Goal: Information Seeking & Learning: Learn about a topic

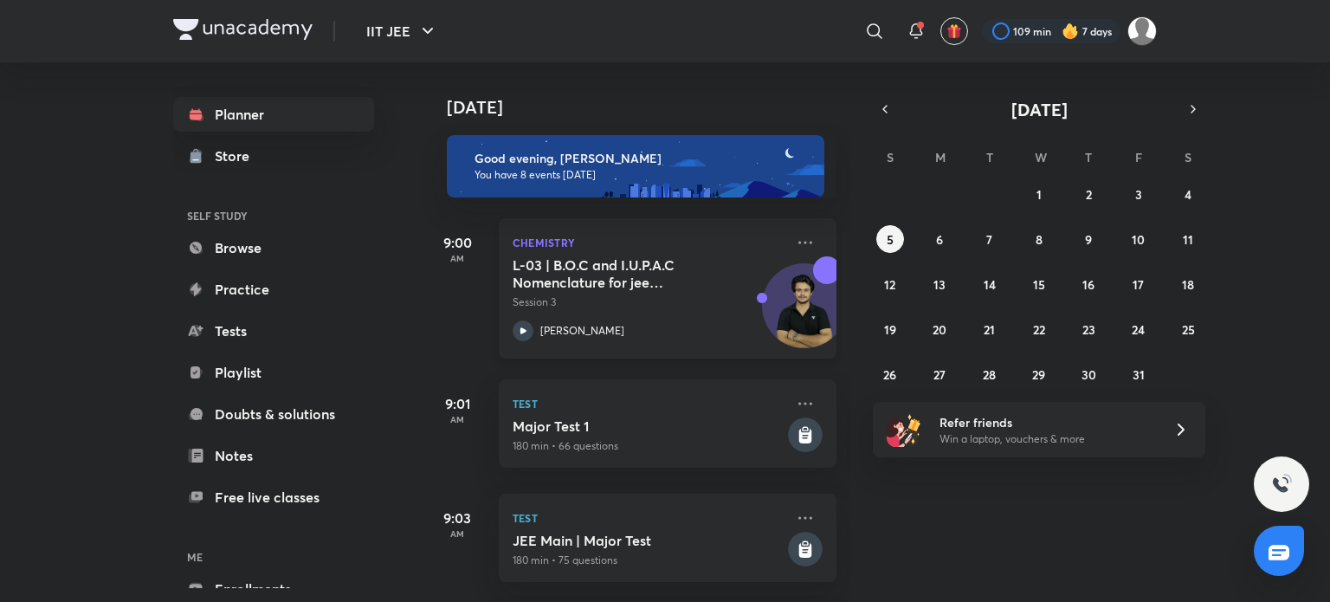
scroll to position [87, 0]
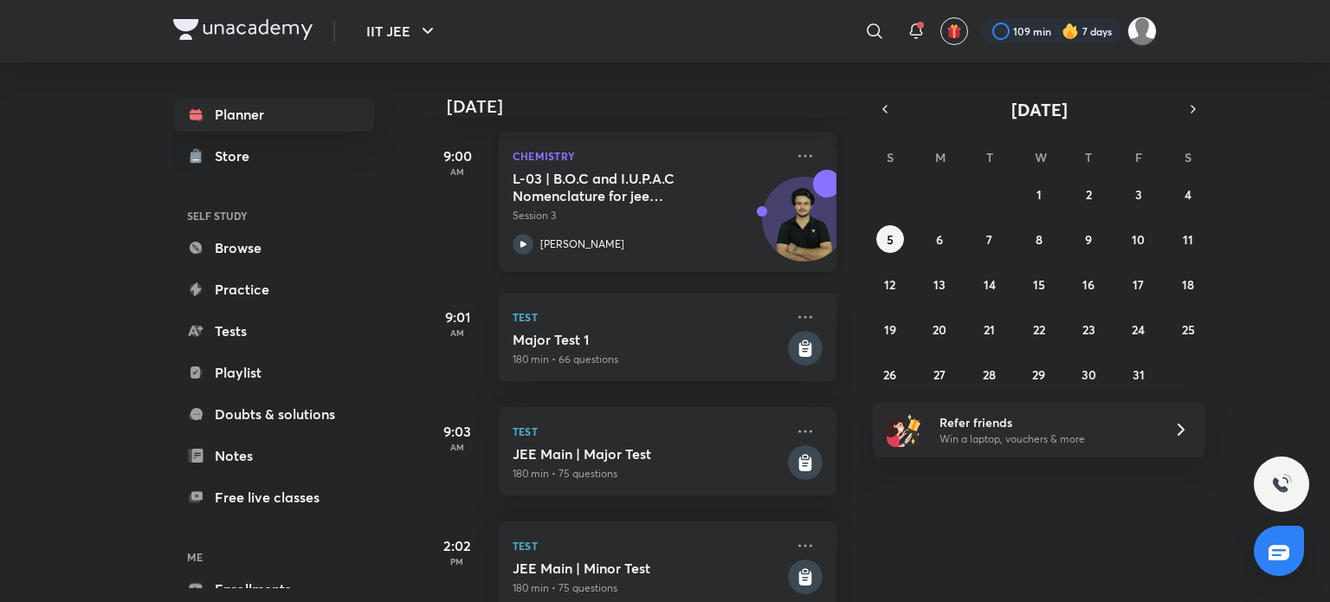
click at [552, 187] on h5 "L-03 | B.O.C and I.U.P.A.C Nomenclature for jee Advanced 2027" at bounding box center [621, 187] width 216 height 35
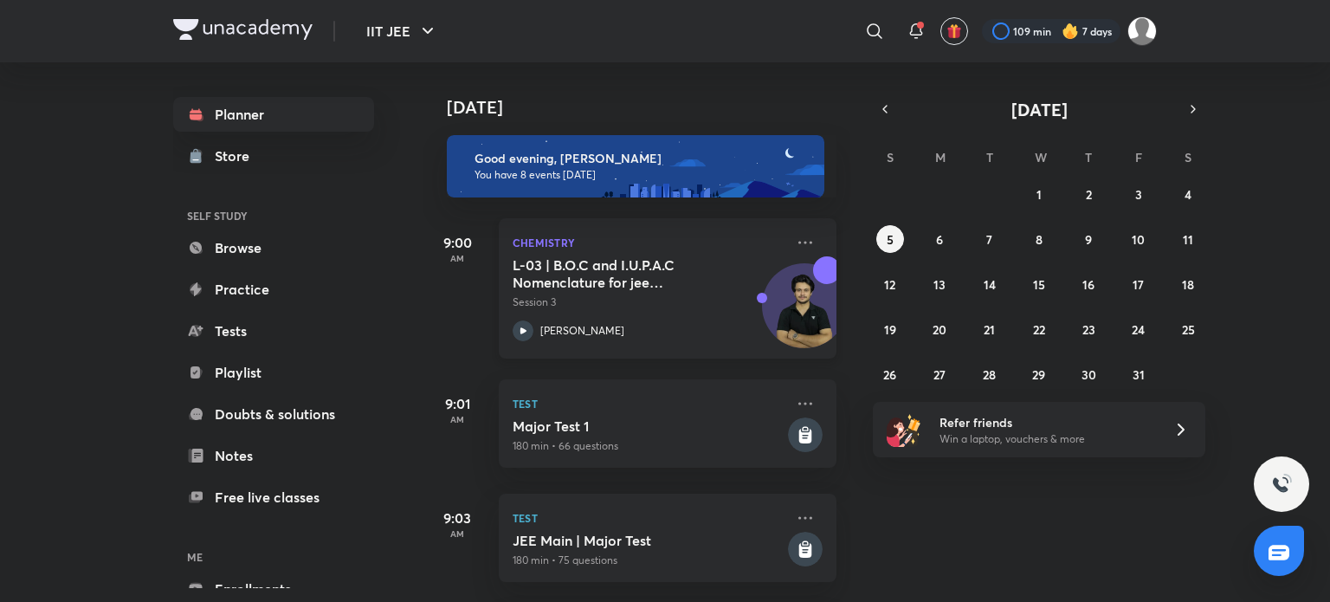
click at [813, 241] on div "Chemistry L-03 | B.O.C and I.U.P.A.C Nomenclature for jee Advanced 2027 Session…" at bounding box center [668, 288] width 338 height 140
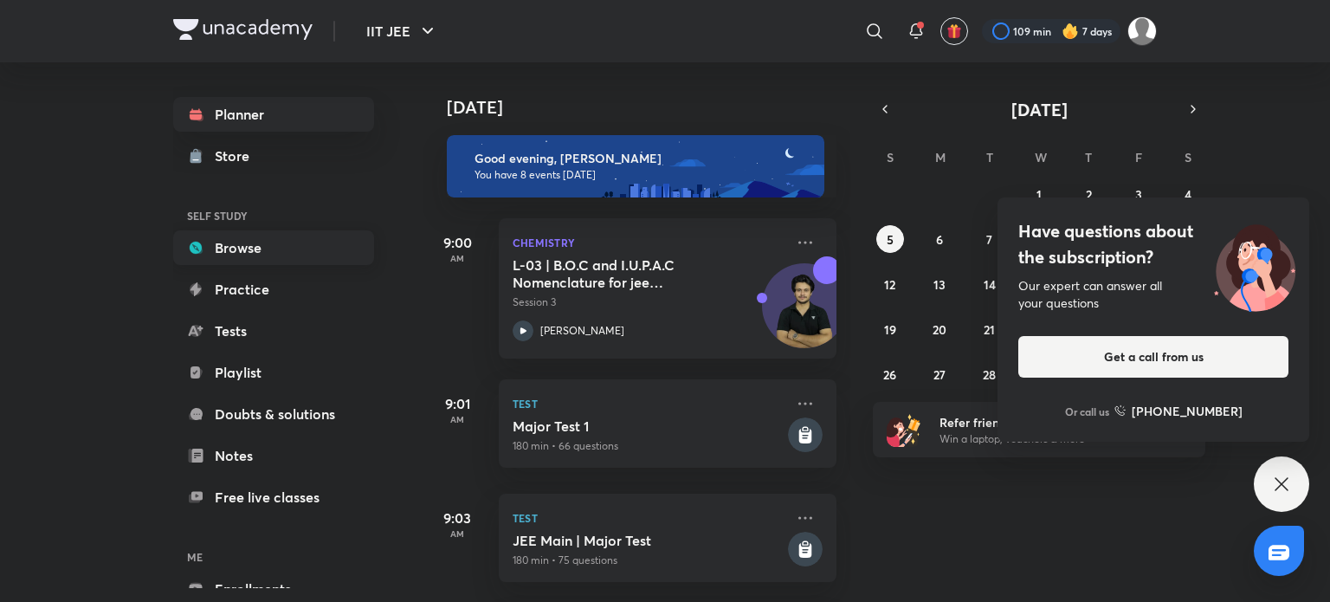
click at [260, 252] on link "Browse" at bounding box center [273, 247] width 201 height 35
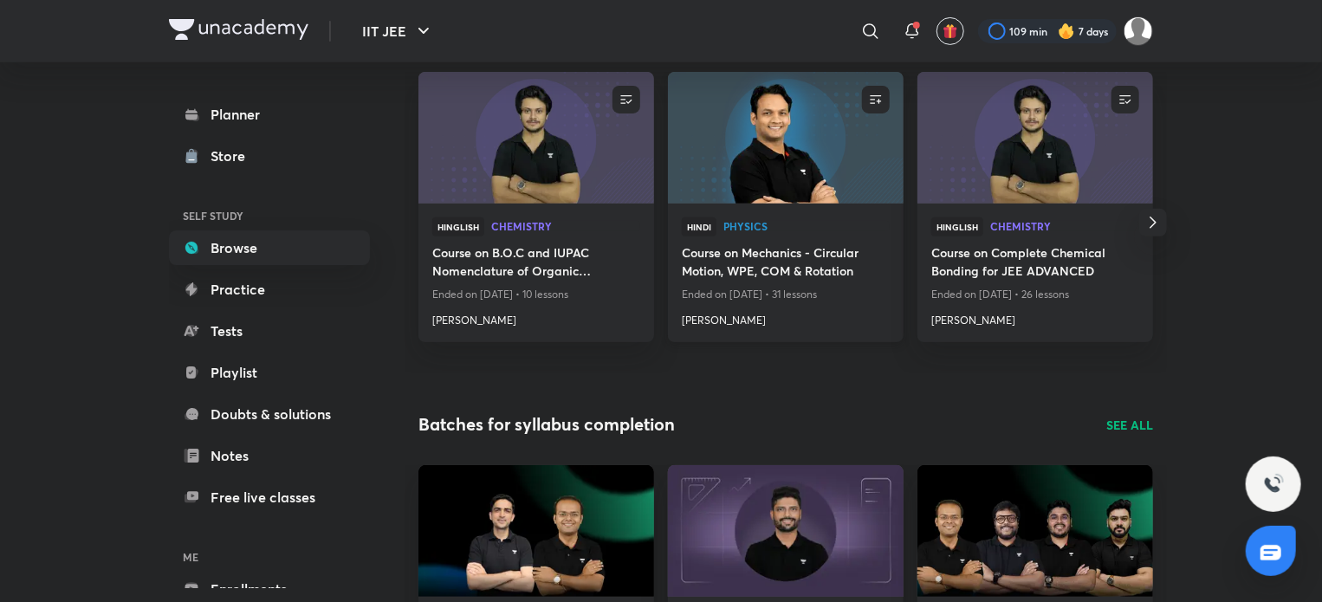
scroll to position [13, 0]
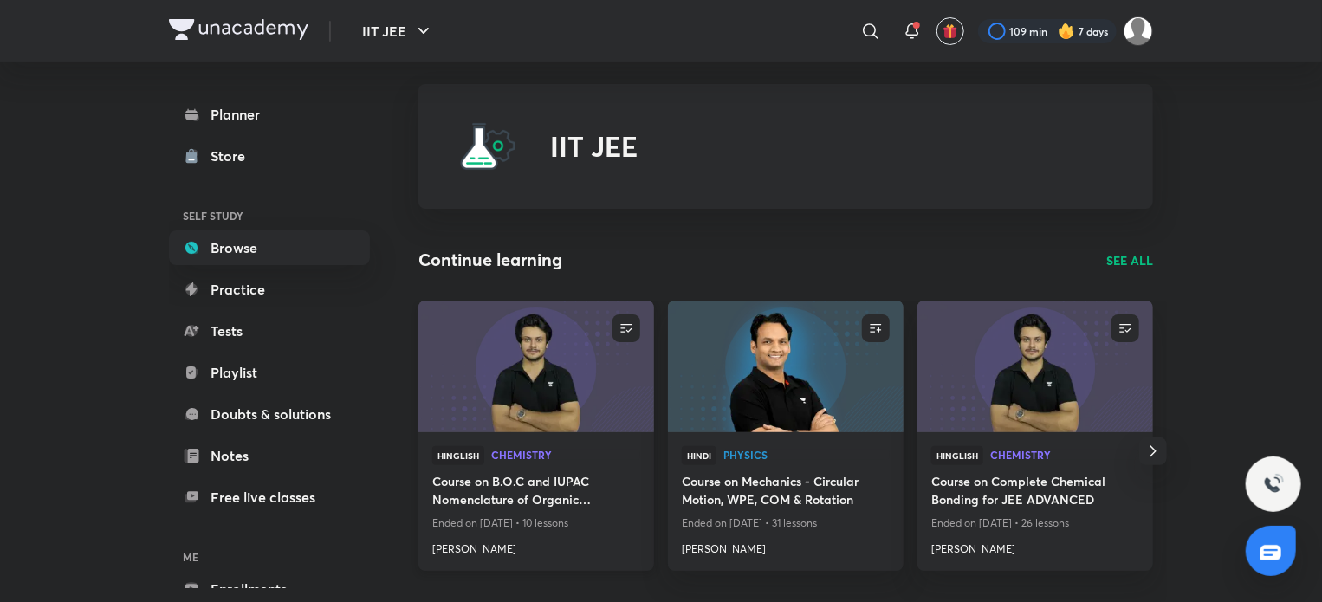
click at [565, 394] on img at bounding box center [536, 366] width 240 height 134
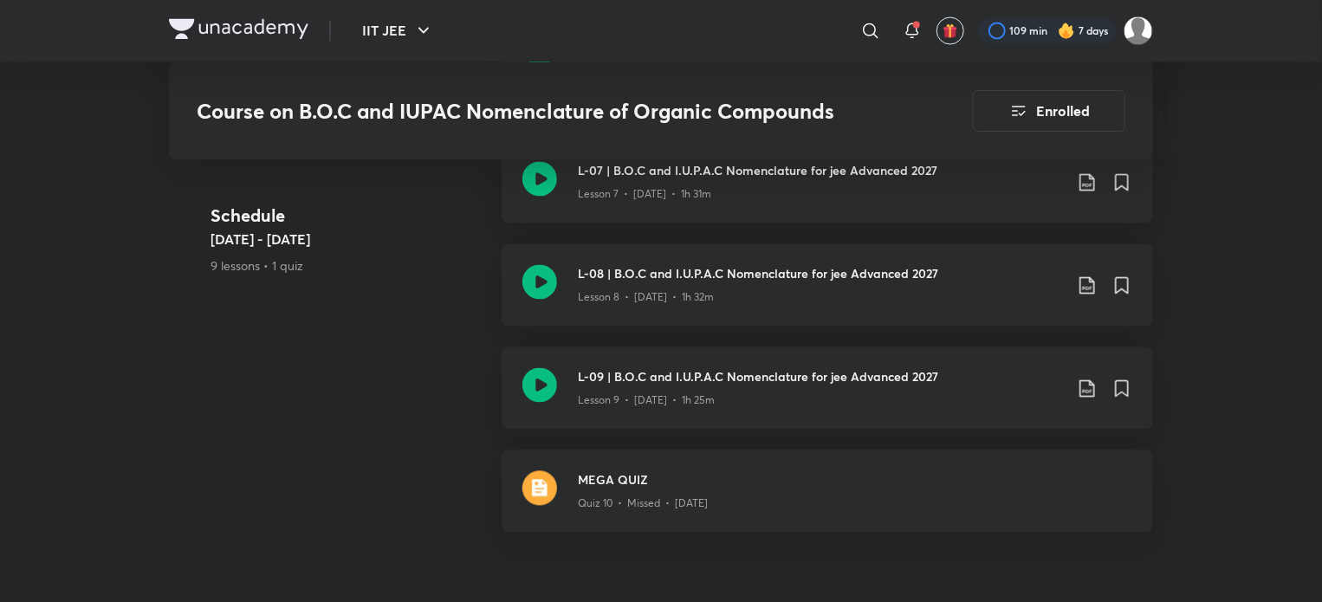
scroll to position [1559, 0]
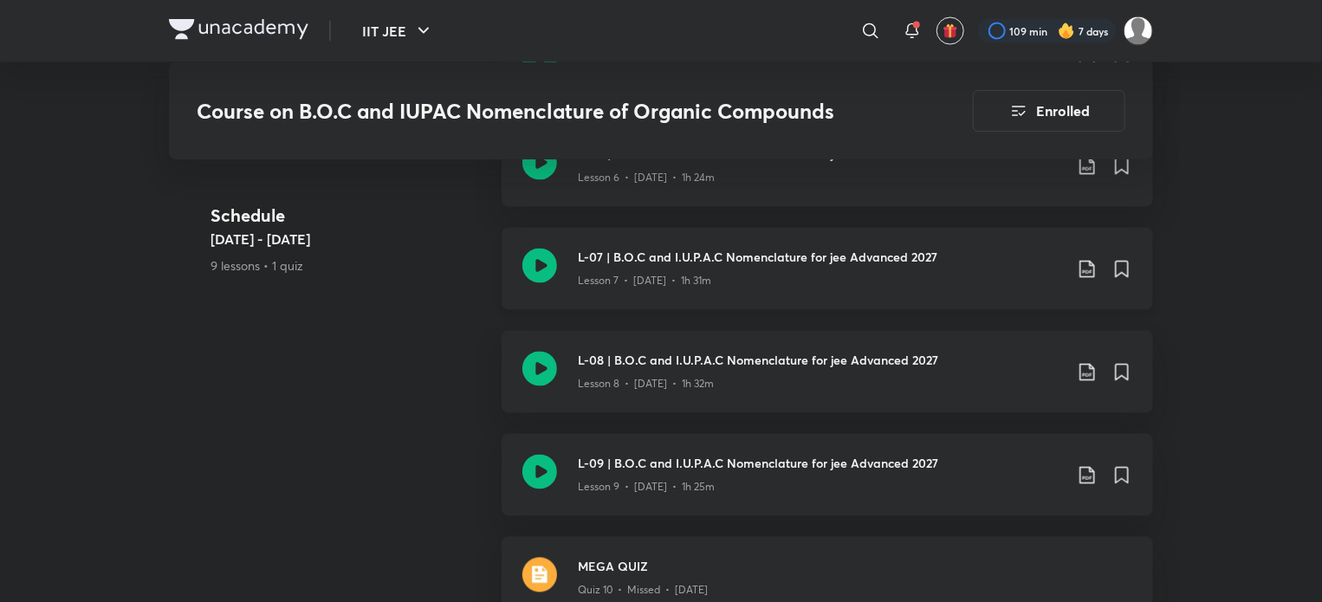
click at [548, 276] on icon at bounding box center [539, 266] width 35 height 35
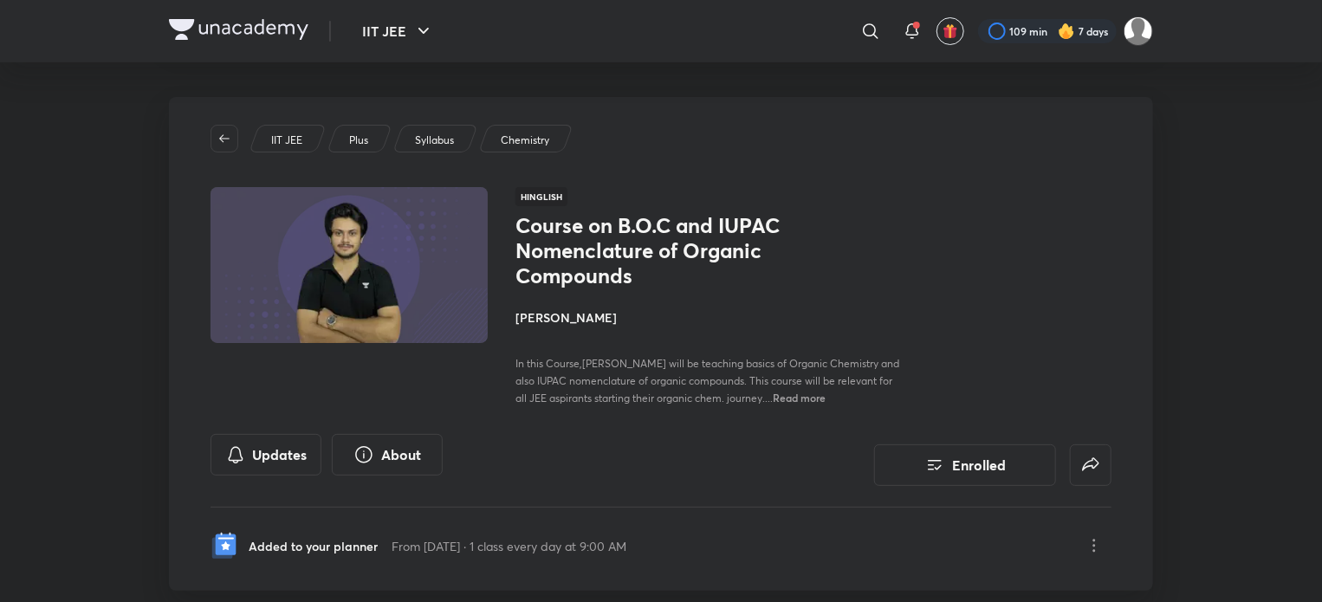
click at [168, 23] on header "IIT JEE ​ 109 min 7 days" at bounding box center [661, 31] width 1322 height 62
click at [196, 31] on img at bounding box center [238, 29] width 139 height 21
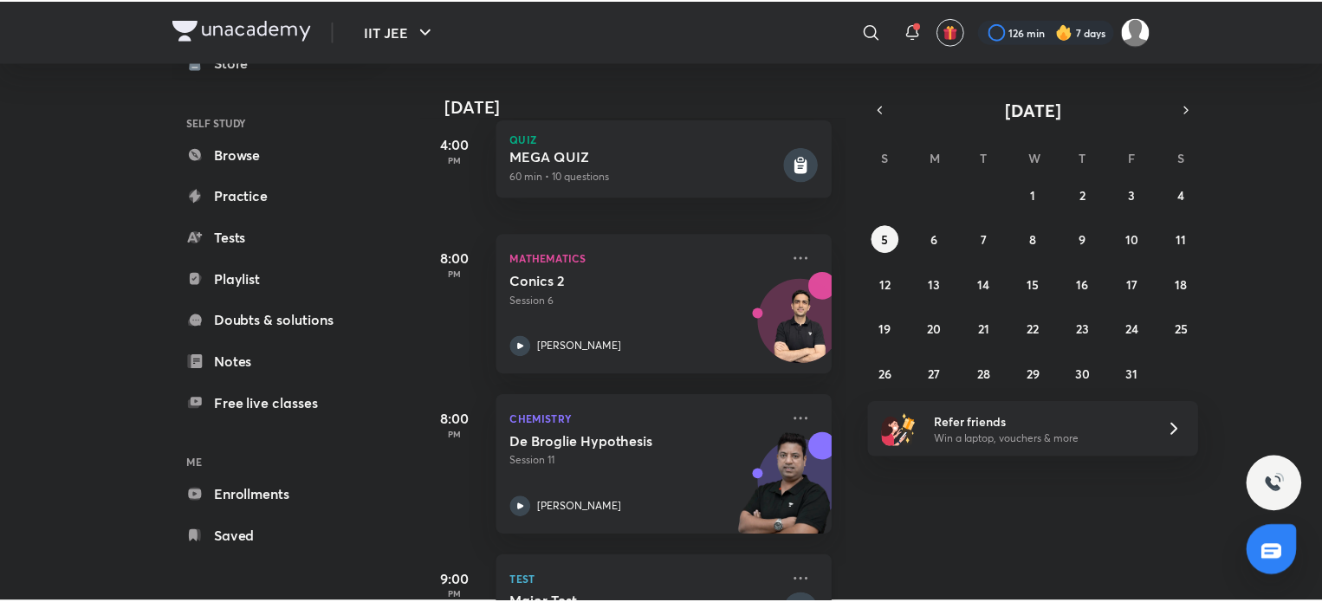
scroll to position [677, 0]
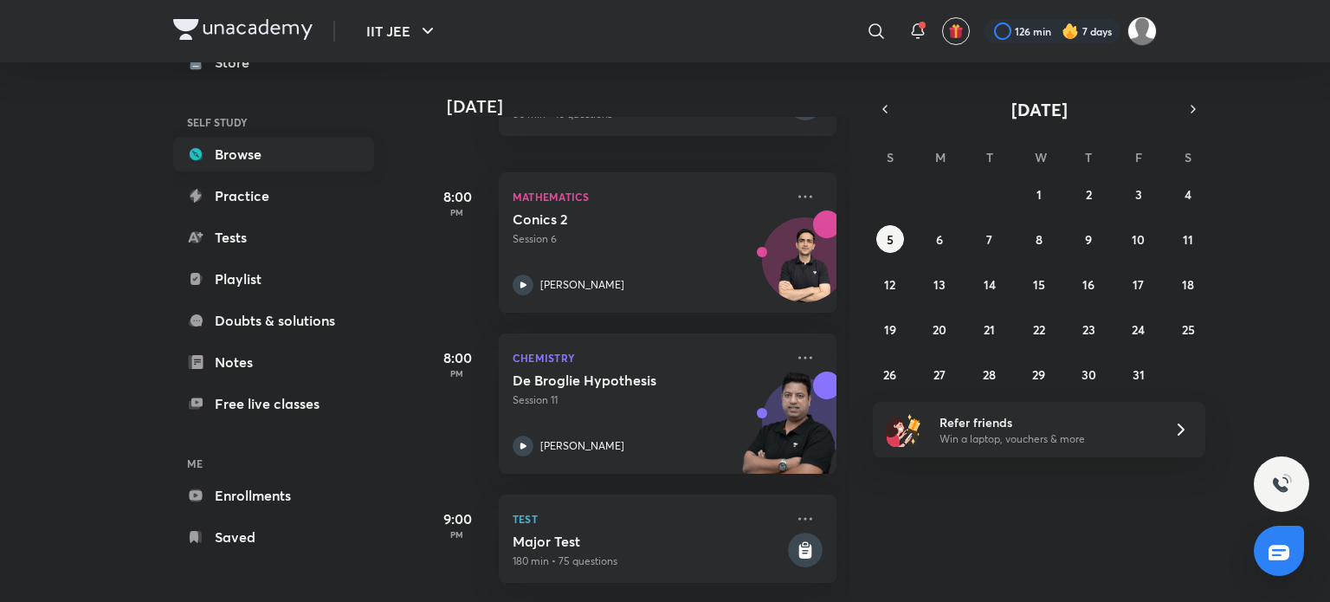
click at [247, 149] on link "Browse" at bounding box center [273, 154] width 201 height 35
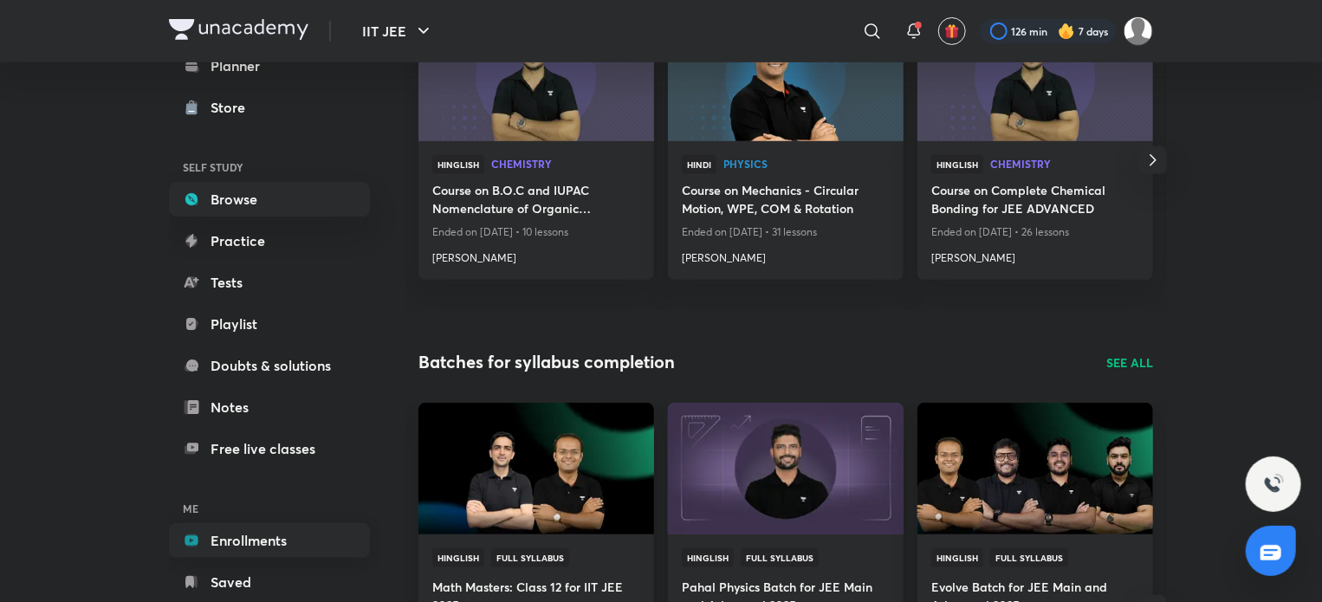
scroll to position [94, 0]
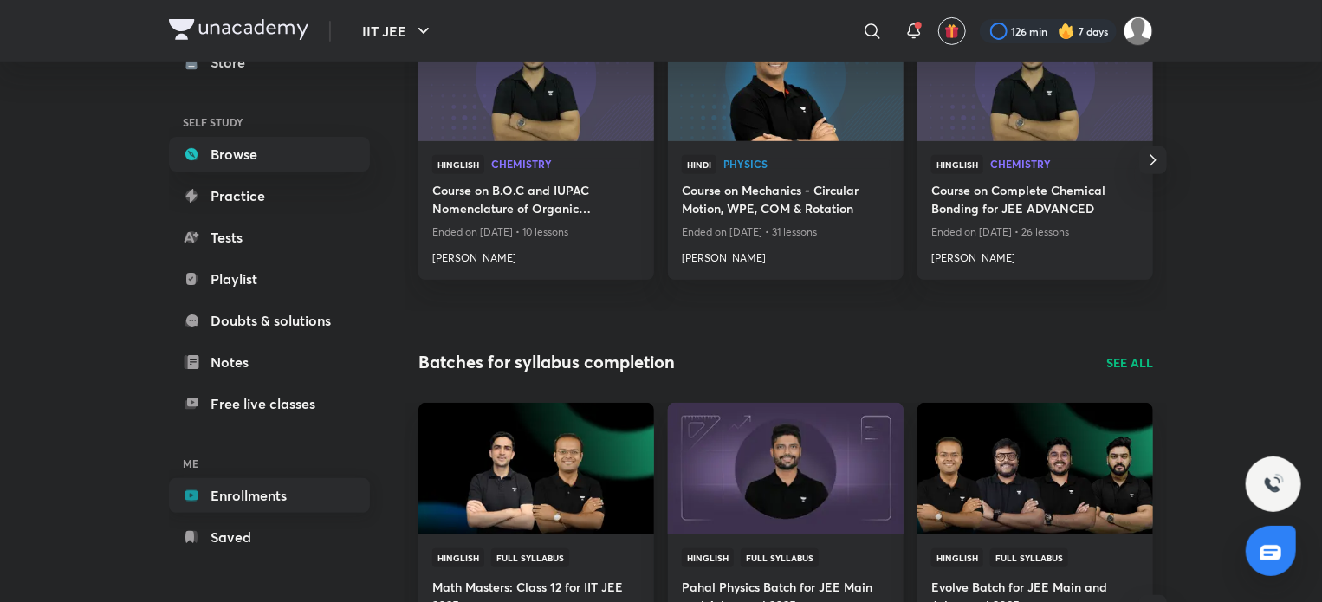
click at [319, 491] on link "Enrollments" at bounding box center [269, 495] width 201 height 35
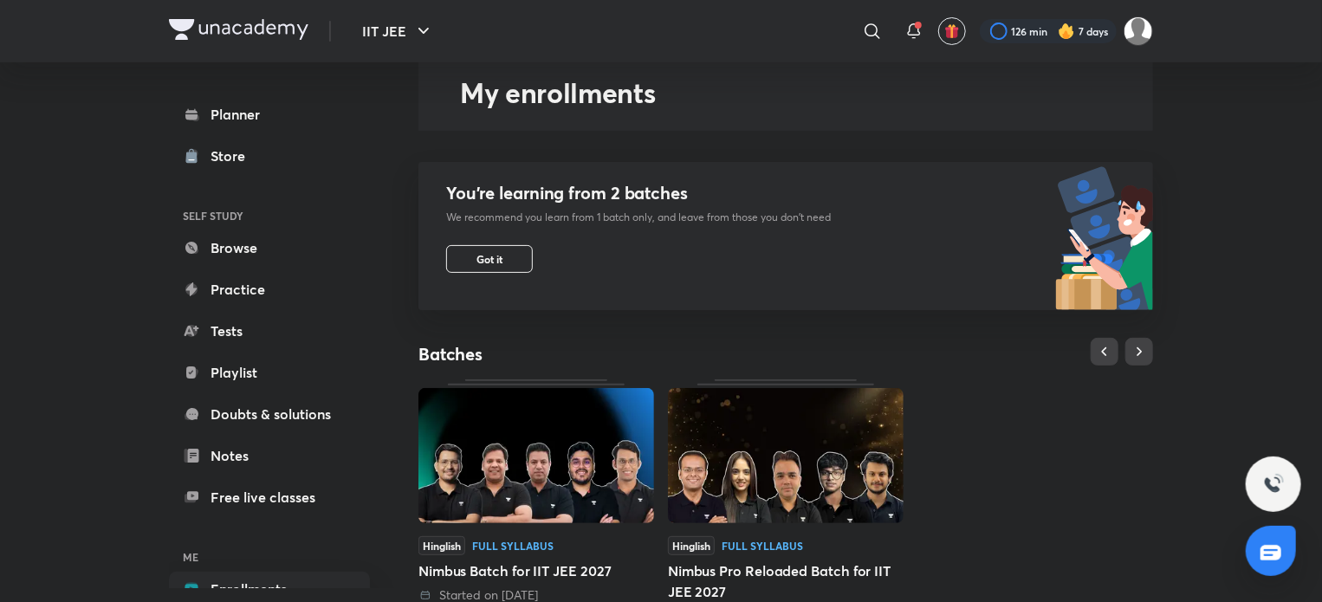
scroll to position [173, 0]
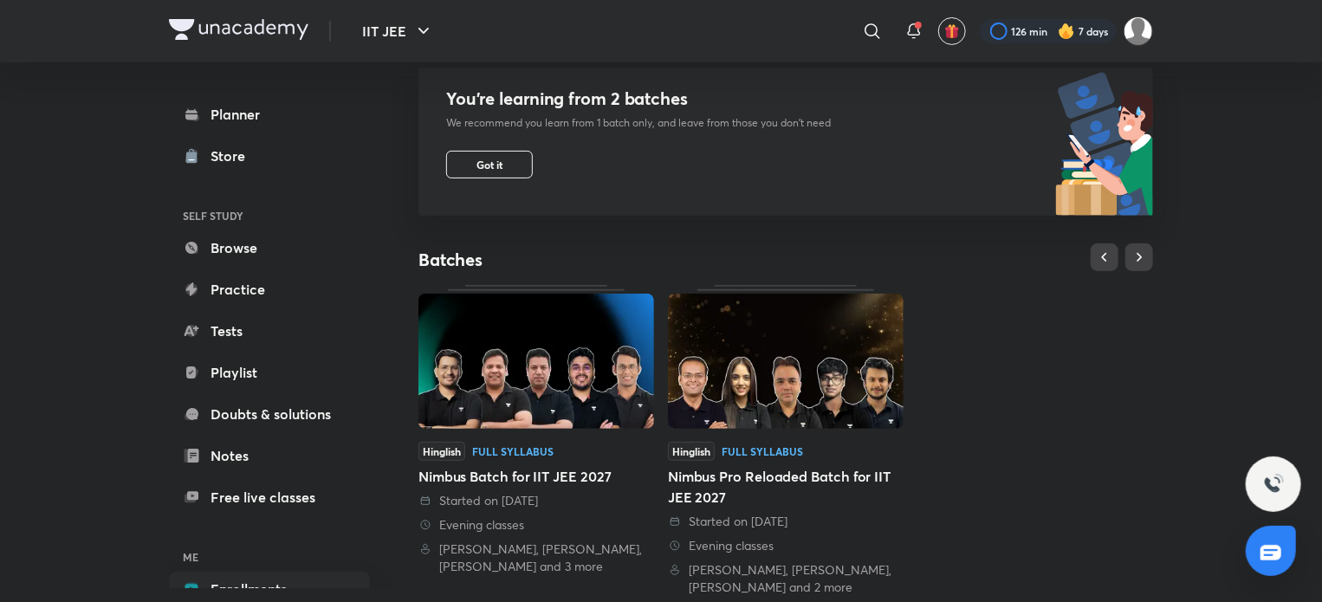
click at [754, 413] on img at bounding box center [786, 361] width 236 height 135
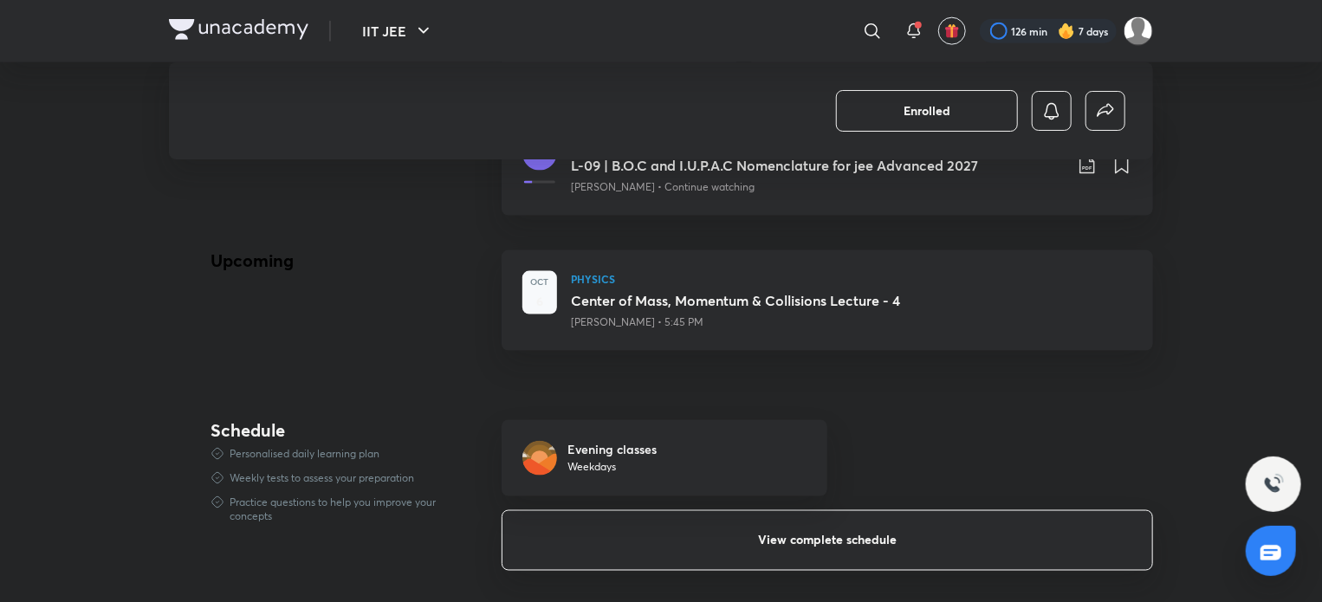
scroll to position [1271, 0]
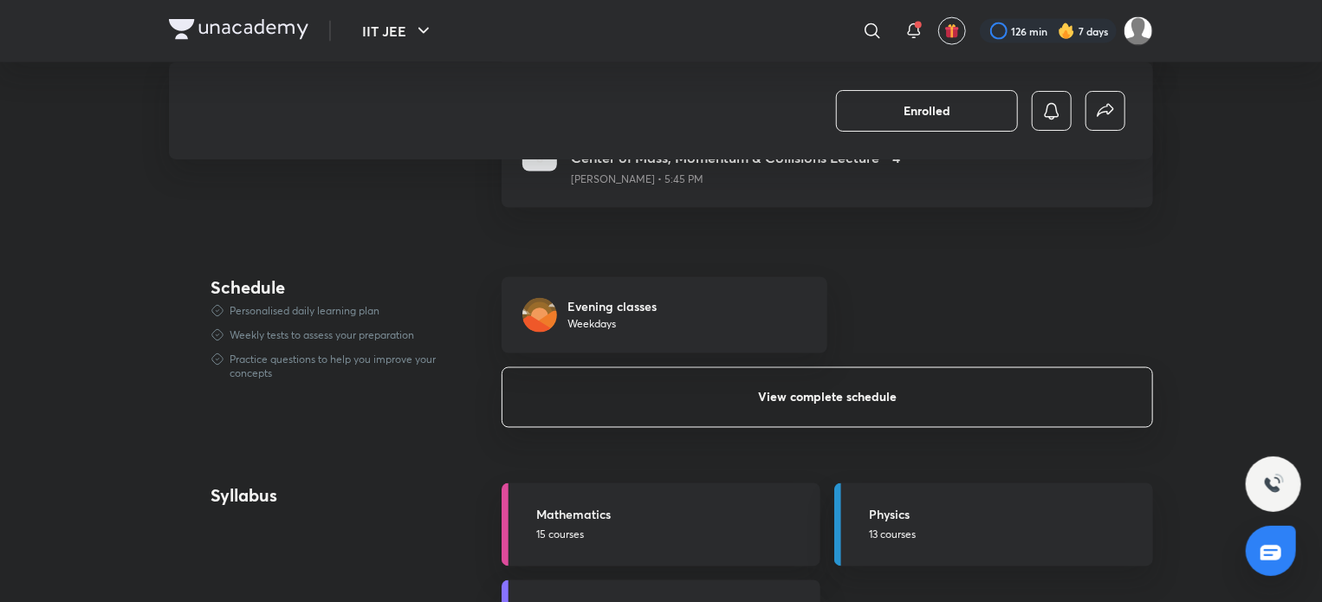
click at [708, 412] on button "View complete schedule" at bounding box center [826, 397] width 651 height 61
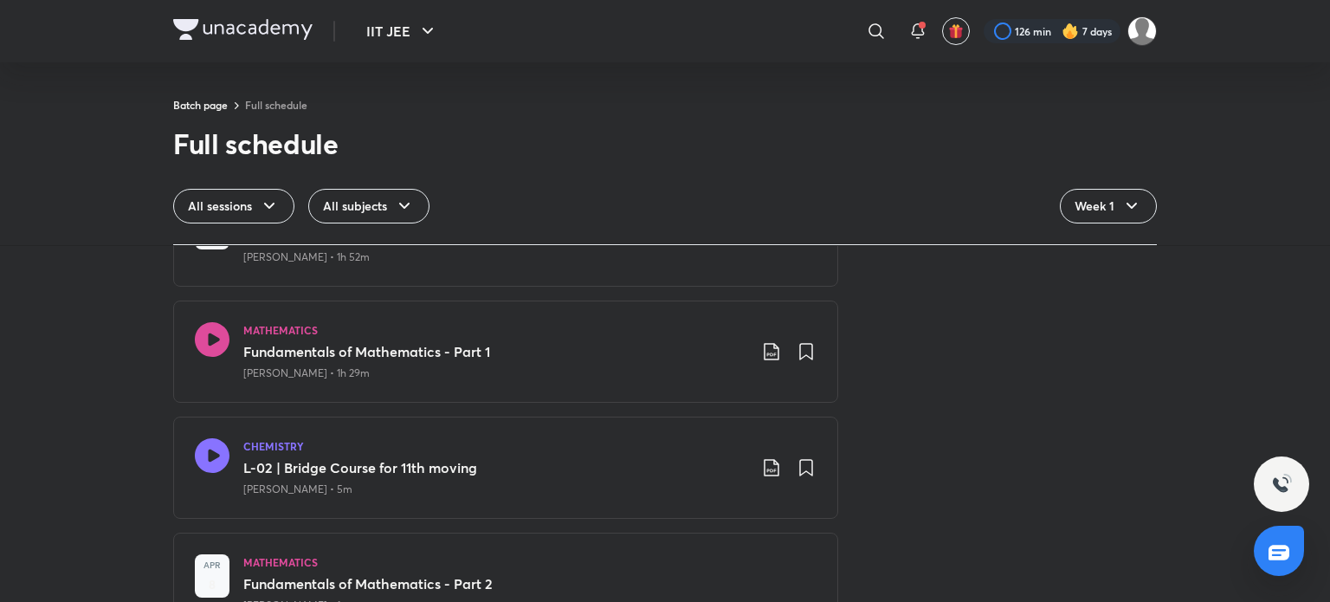
scroll to position [260, 0]
click at [207, 333] on icon at bounding box center [212, 338] width 35 height 35
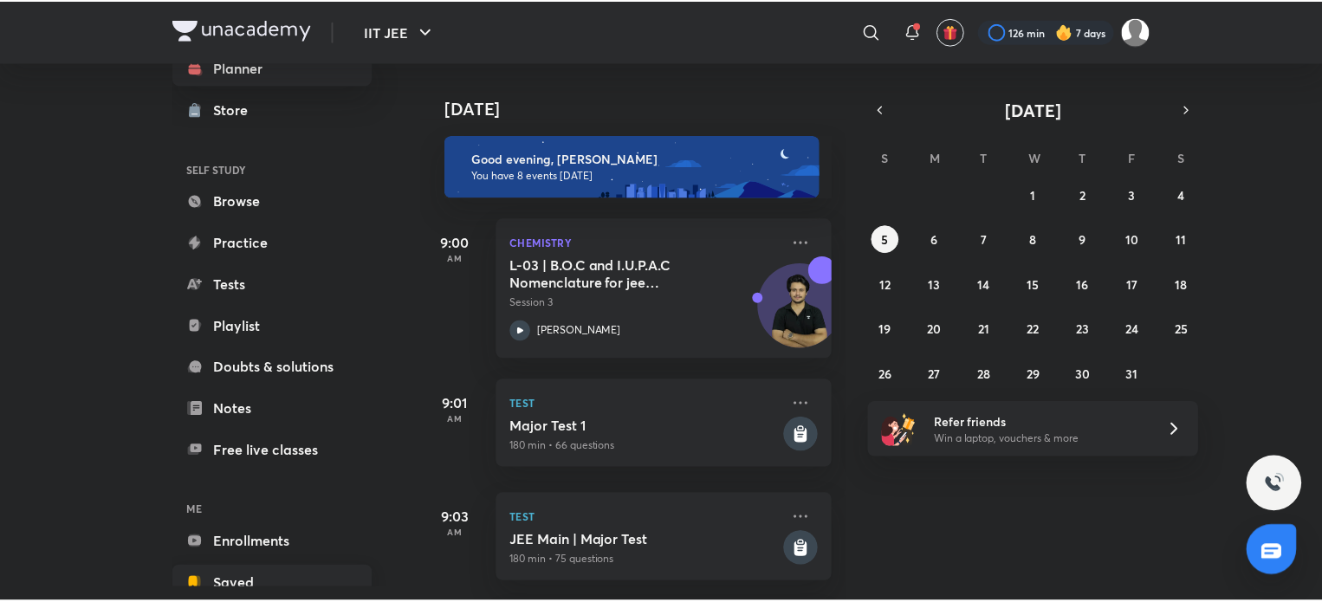
scroll to position [87, 0]
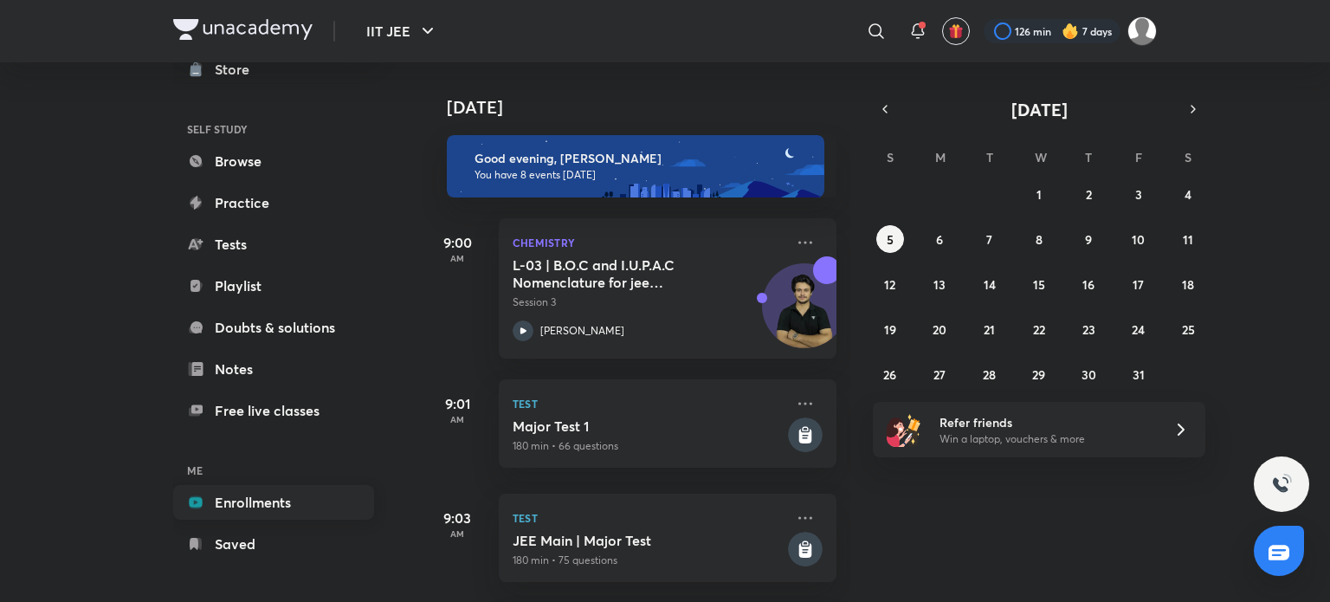
click at [296, 490] on link "Enrollments" at bounding box center [273, 502] width 201 height 35
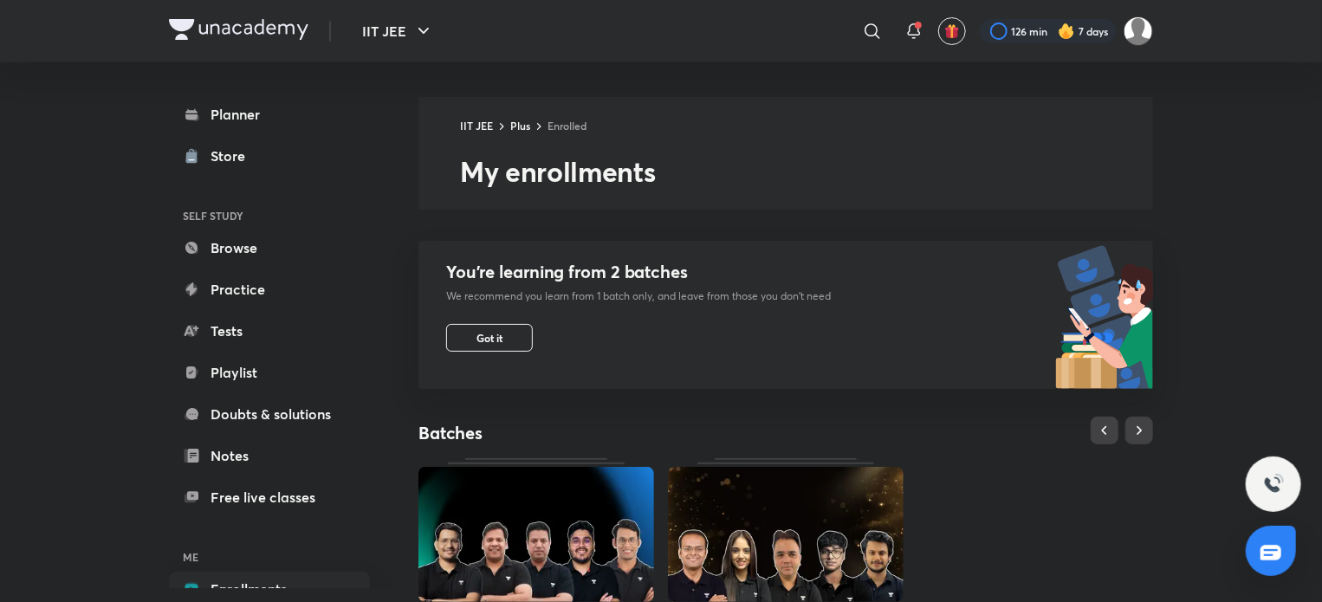
scroll to position [260, 0]
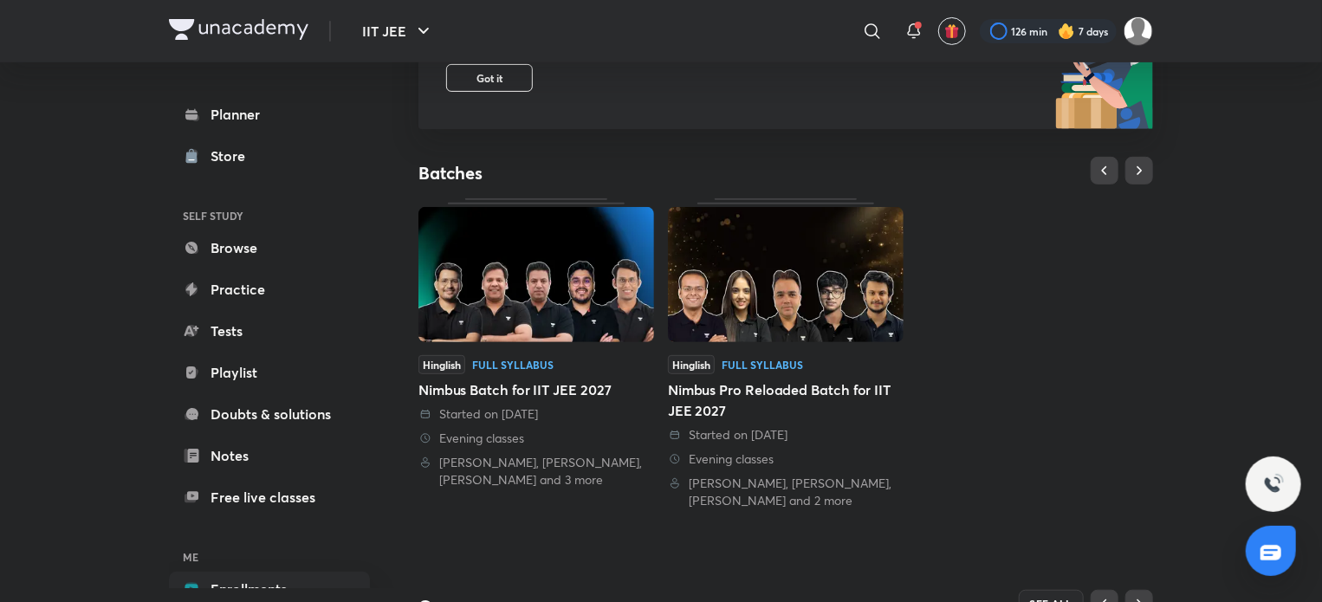
click at [750, 394] on div "Nimbus Pro Reloaded Batch for IIT JEE 2027" at bounding box center [786, 400] width 236 height 42
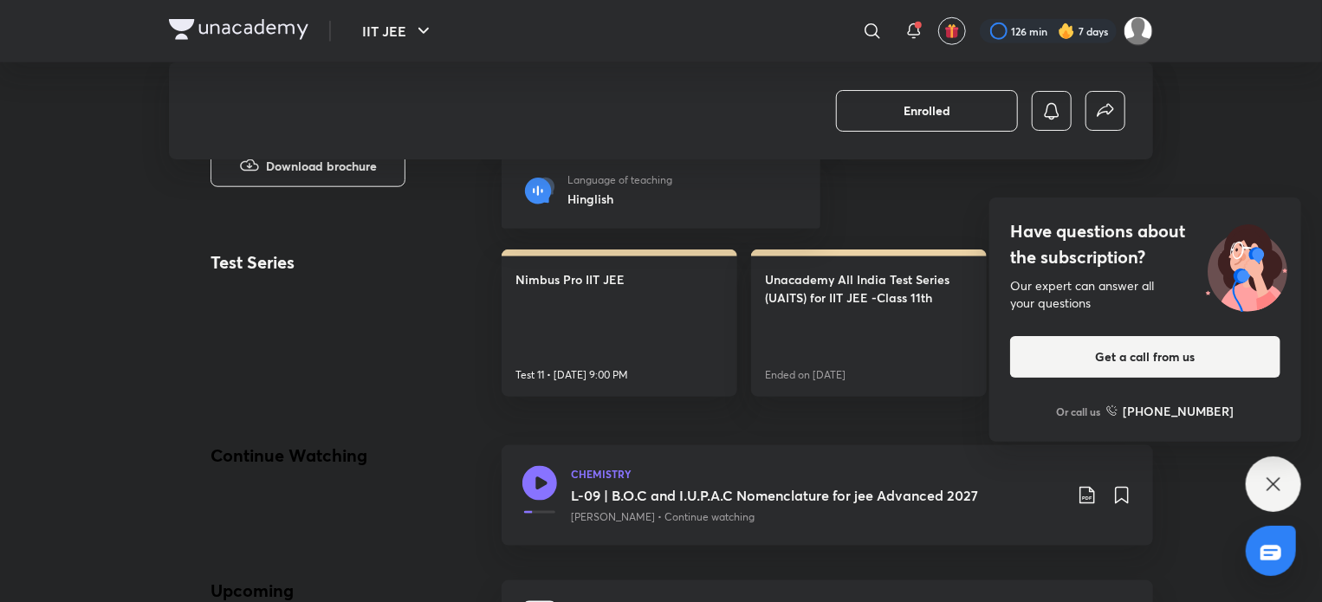
scroll to position [877, 0]
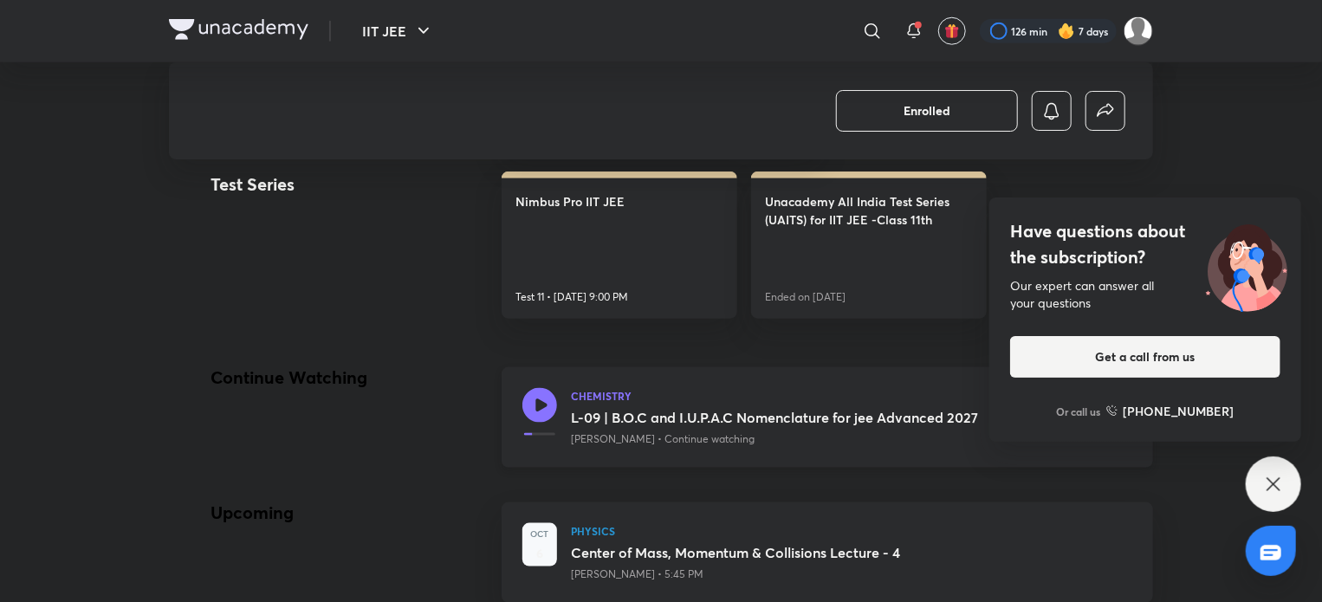
click at [544, 397] on icon at bounding box center [539, 405] width 35 height 35
click at [288, 23] on img at bounding box center [238, 29] width 139 height 21
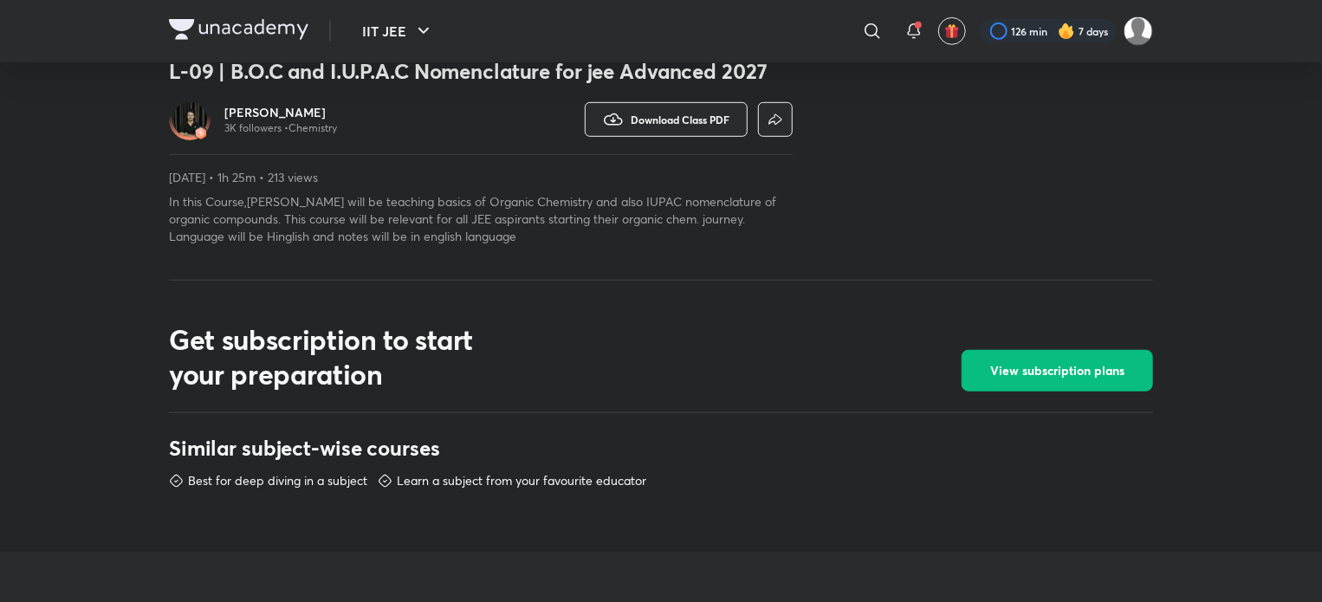
scroll to position [433, 0]
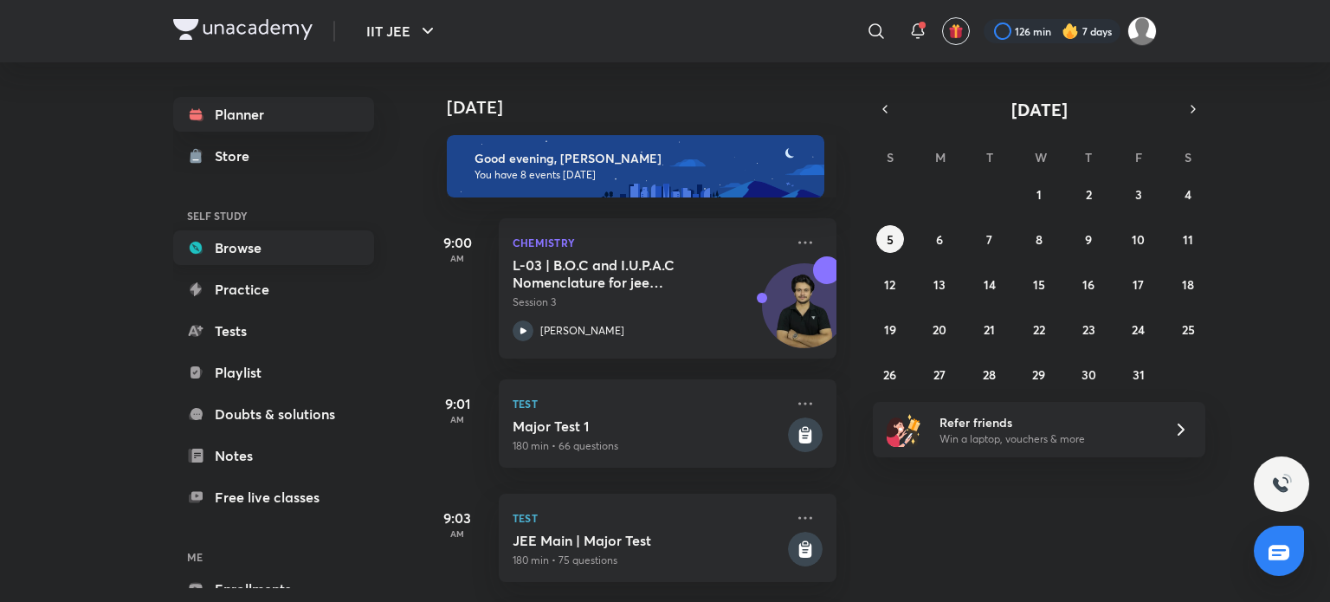
click at [314, 235] on link "Browse" at bounding box center [273, 247] width 201 height 35
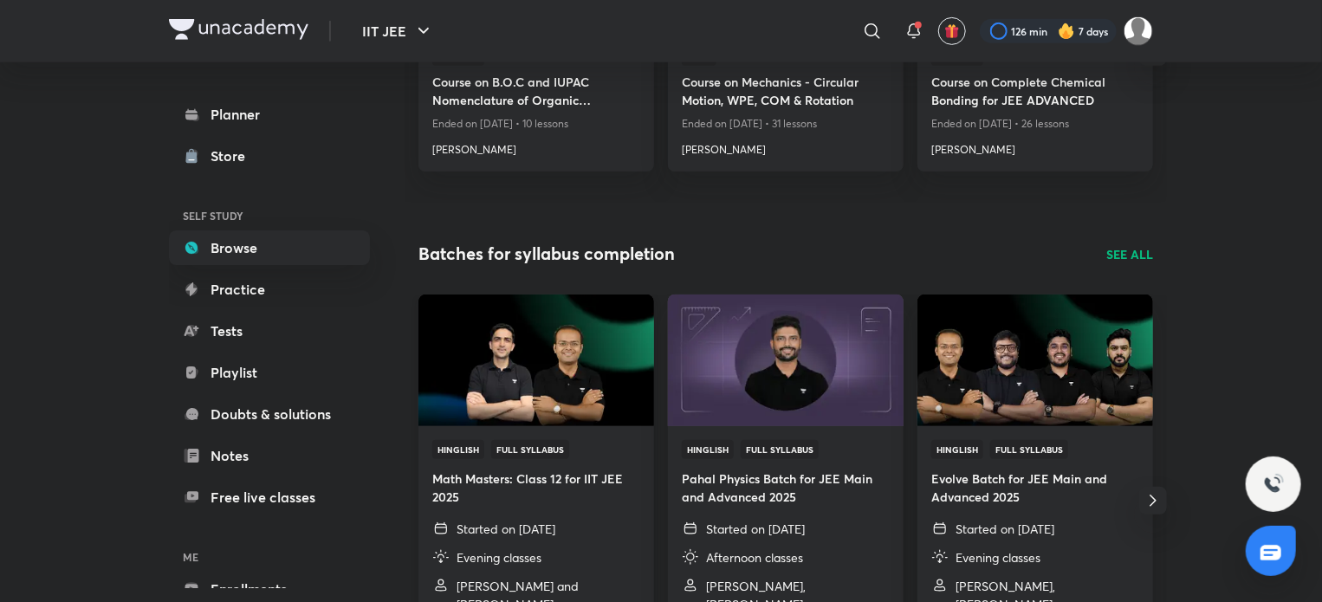
scroll to position [87, 0]
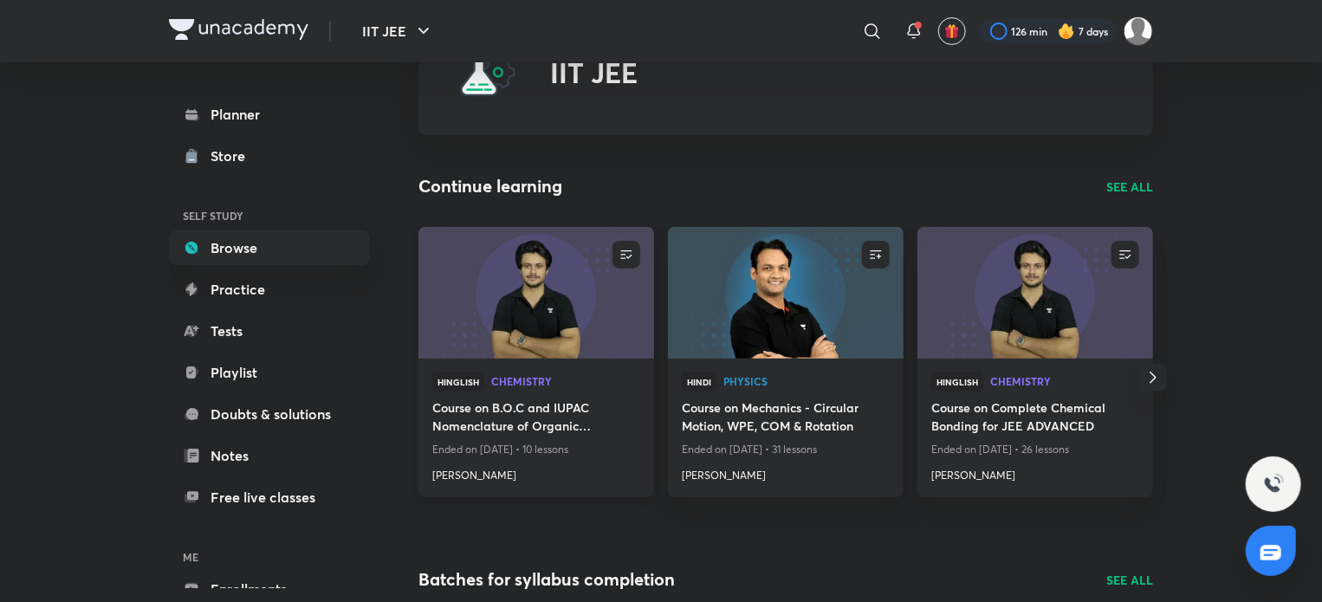
click at [584, 397] on div "Hinglish Chemistry" at bounding box center [536, 385] width 208 height 26
click at [537, 411] on h4 "Course on B.O.C and IUPAC Nomenclature of Organic Compounds" at bounding box center [536, 418] width 208 height 40
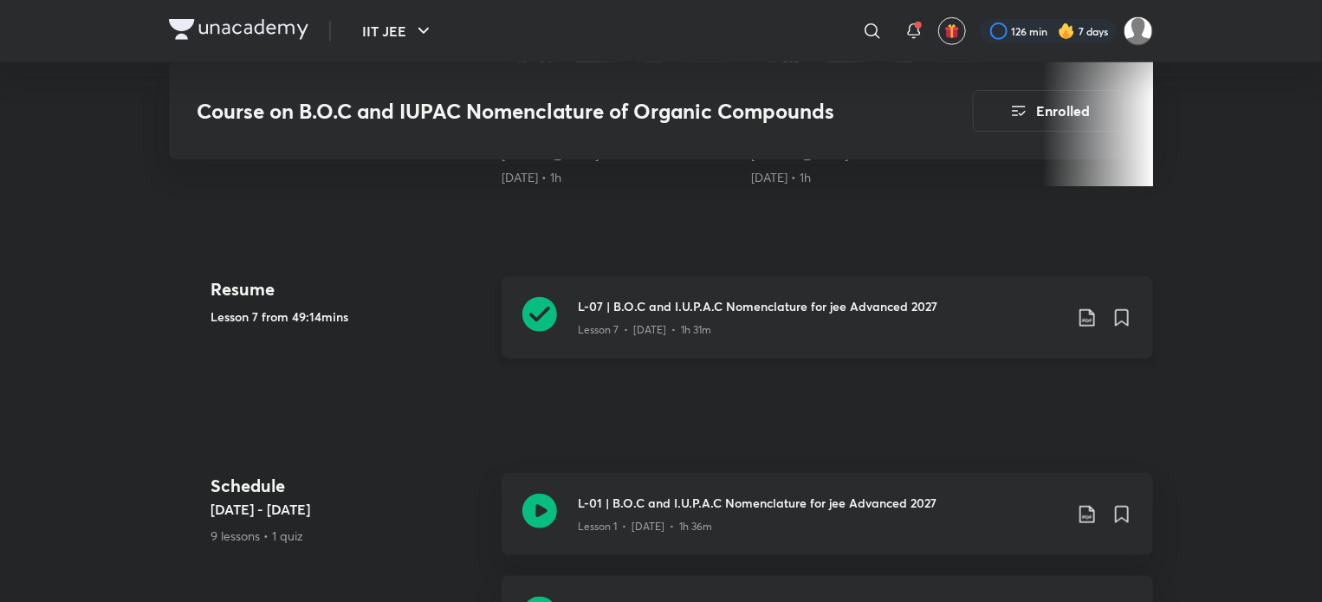
scroll to position [693, 0]
click at [543, 325] on icon at bounding box center [539, 317] width 35 height 35
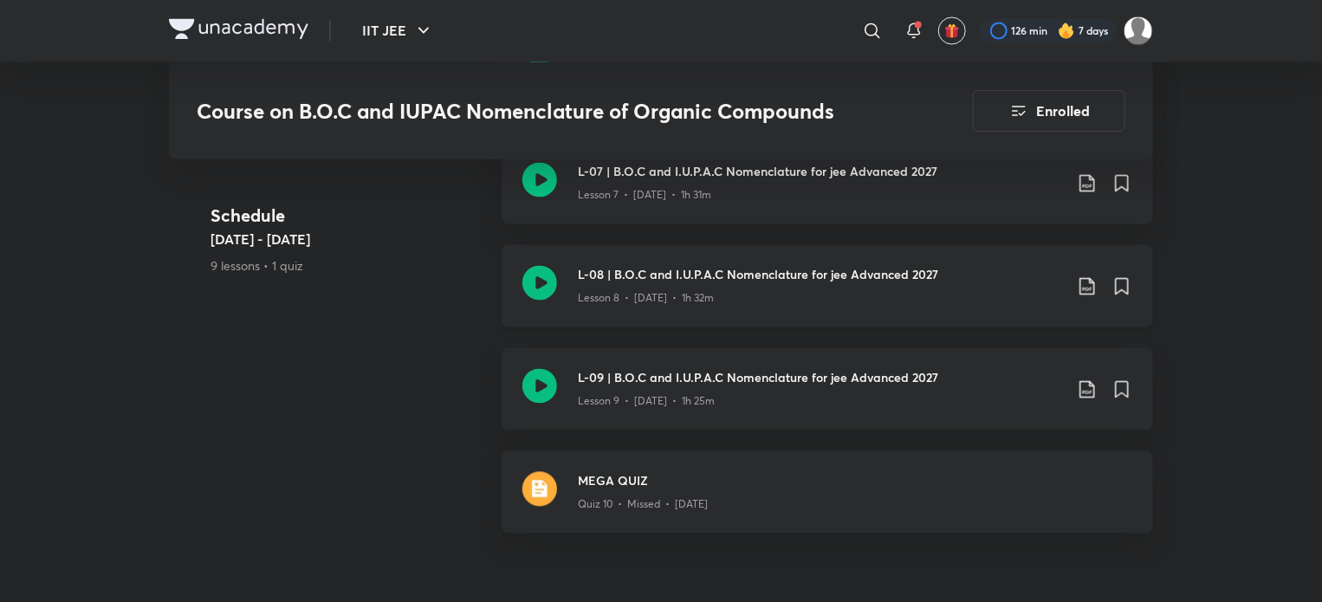
scroll to position [1646, 0]
click at [534, 271] on icon at bounding box center [539, 282] width 35 height 35
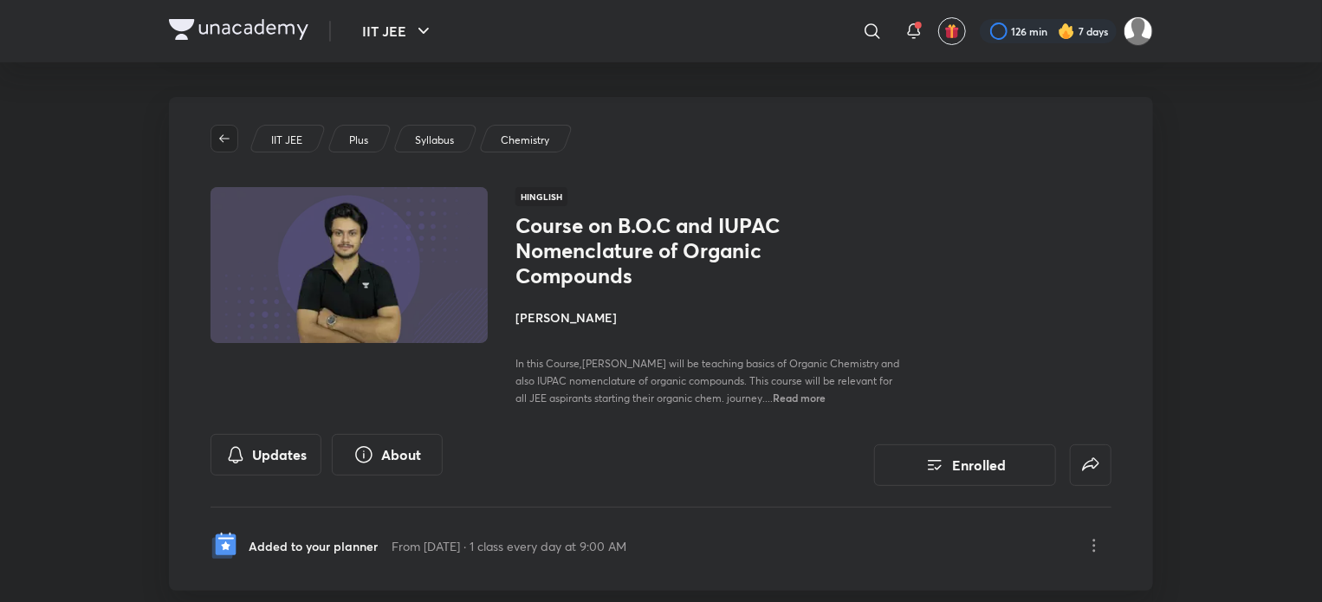
click at [236, 134] on span "button" at bounding box center [224, 139] width 26 height 14
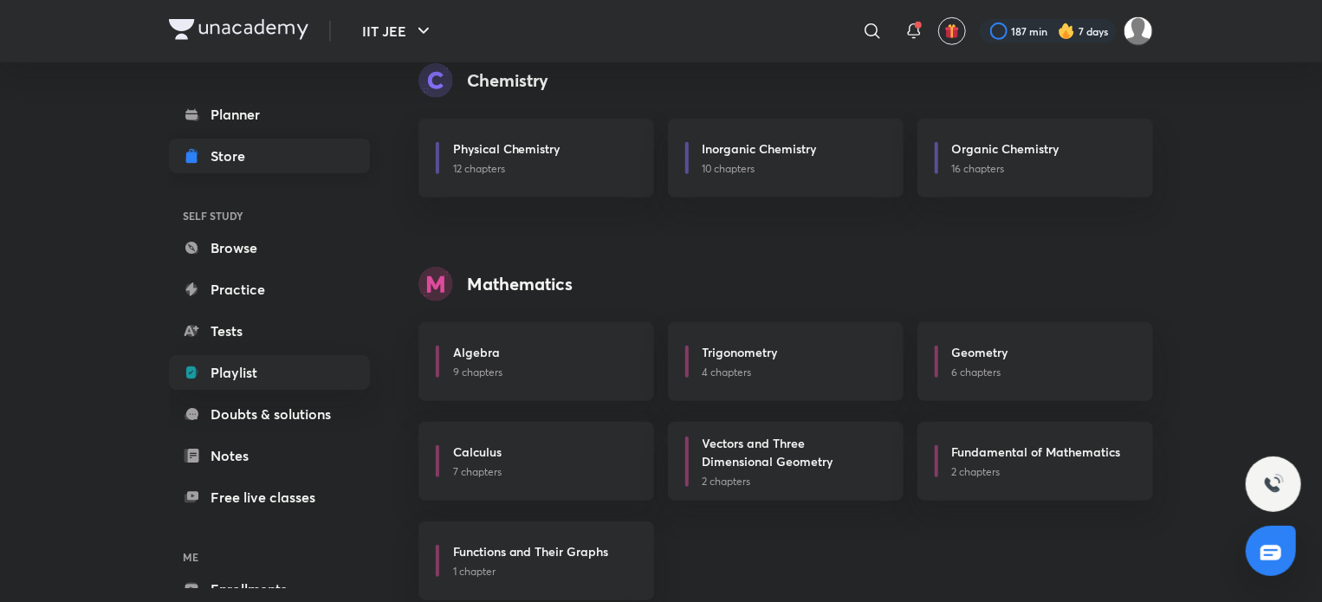
scroll to position [624, 0]
click at [238, 166] on link "Store" at bounding box center [269, 156] width 201 height 35
click at [312, 230] on h6 "SELF STUDY" at bounding box center [269, 215] width 201 height 29
click at [327, 245] on link "Browse" at bounding box center [269, 247] width 201 height 35
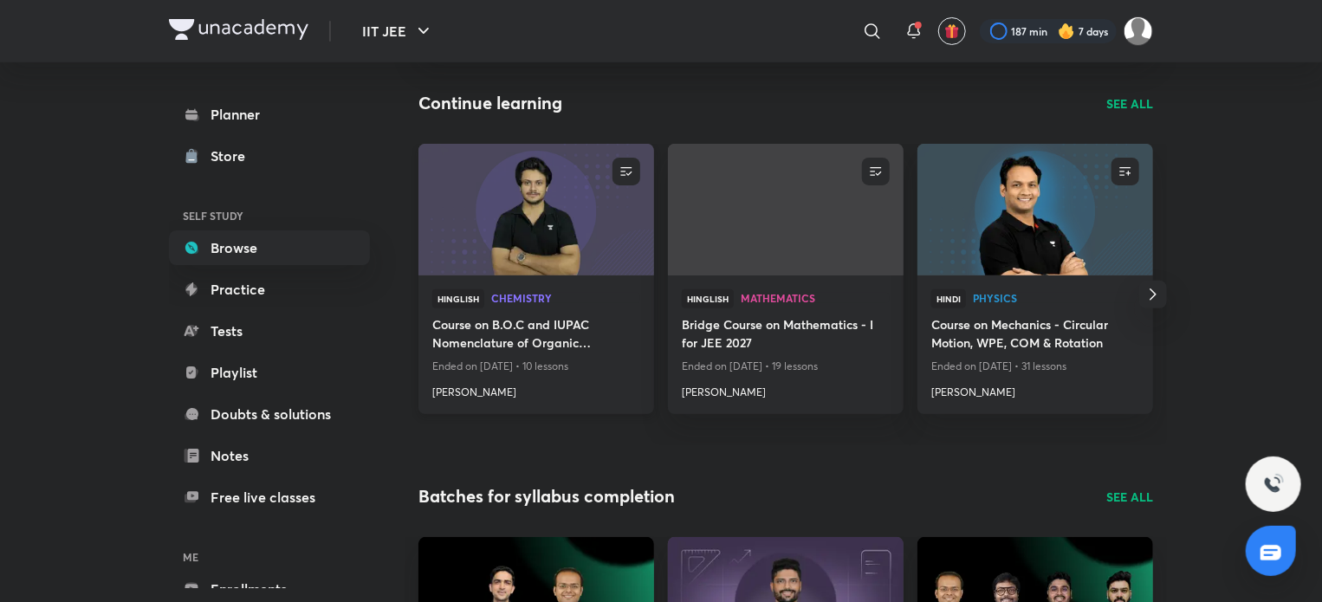
scroll to position [173, 0]
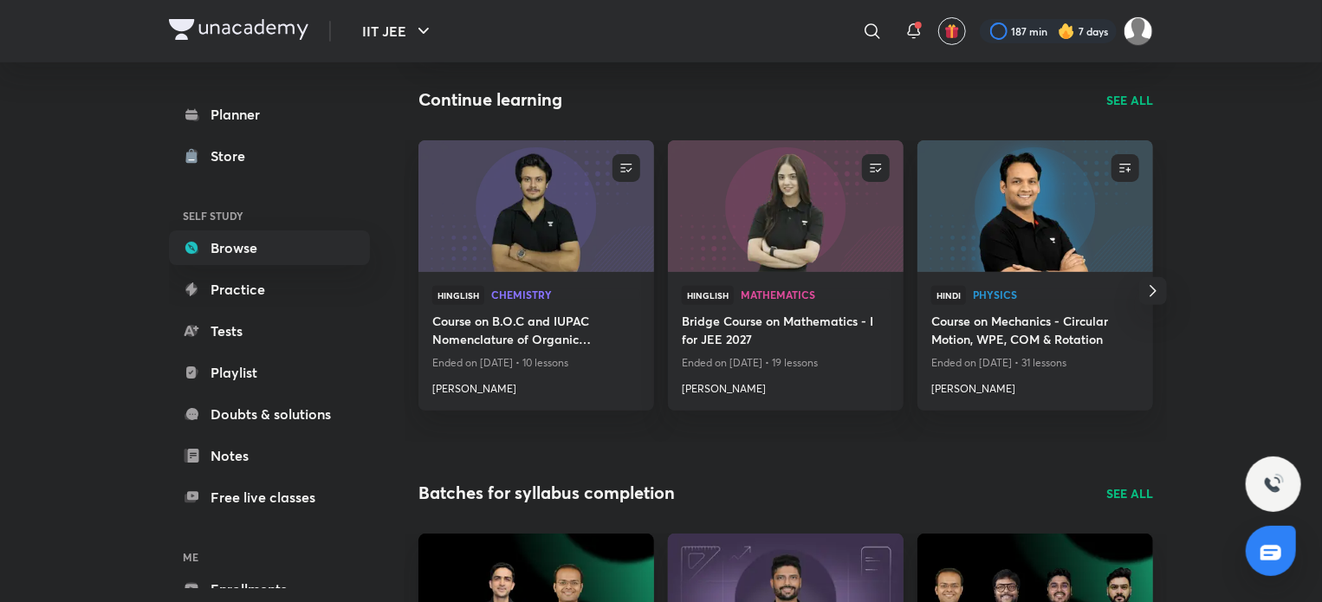
click at [1122, 100] on p "SEE ALL" at bounding box center [1129, 100] width 47 height 18
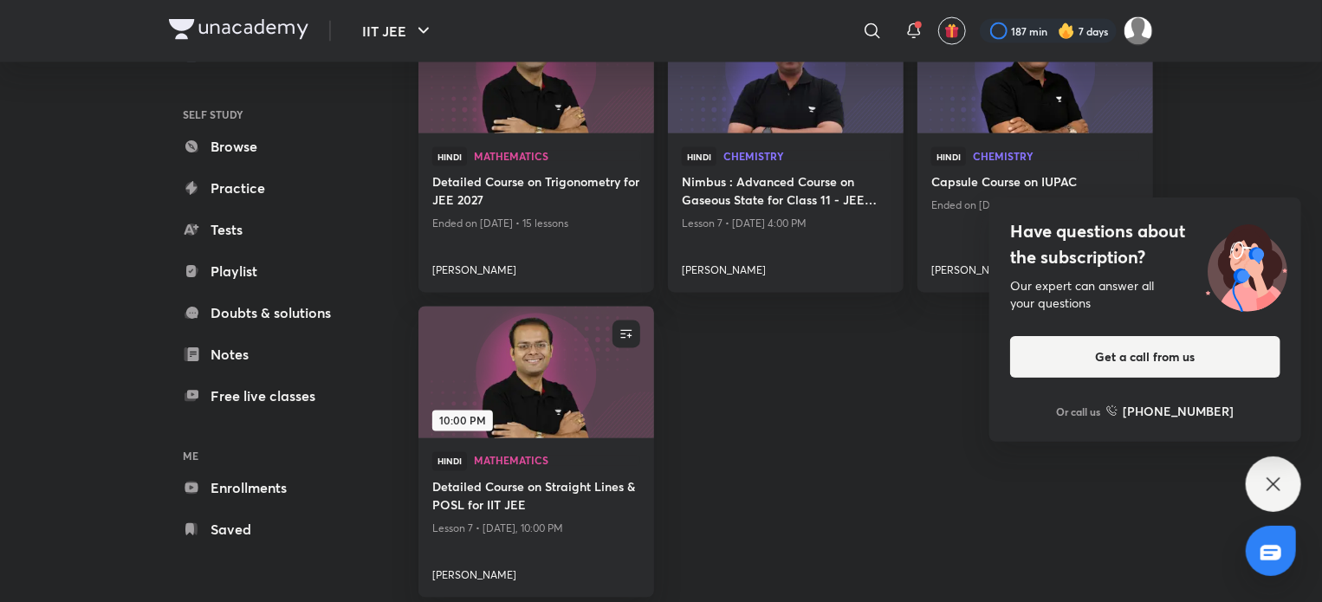
scroll to position [94, 0]
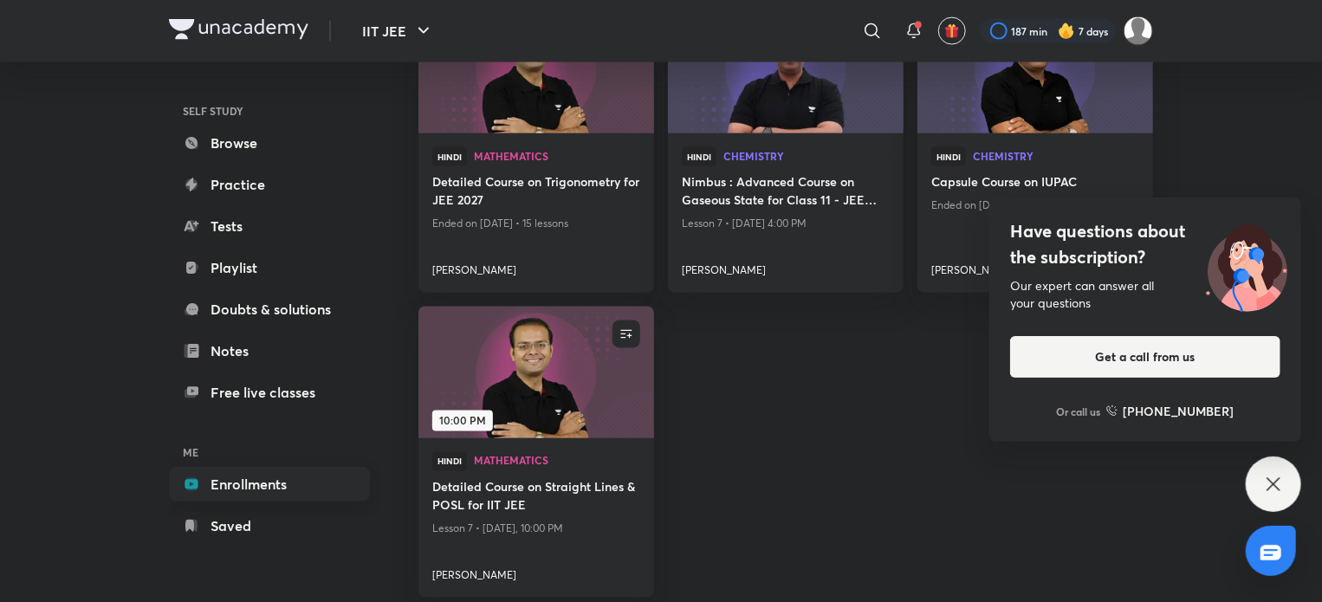
click at [267, 481] on link "Enrollments" at bounding box center [269, 484] width 201 height 35
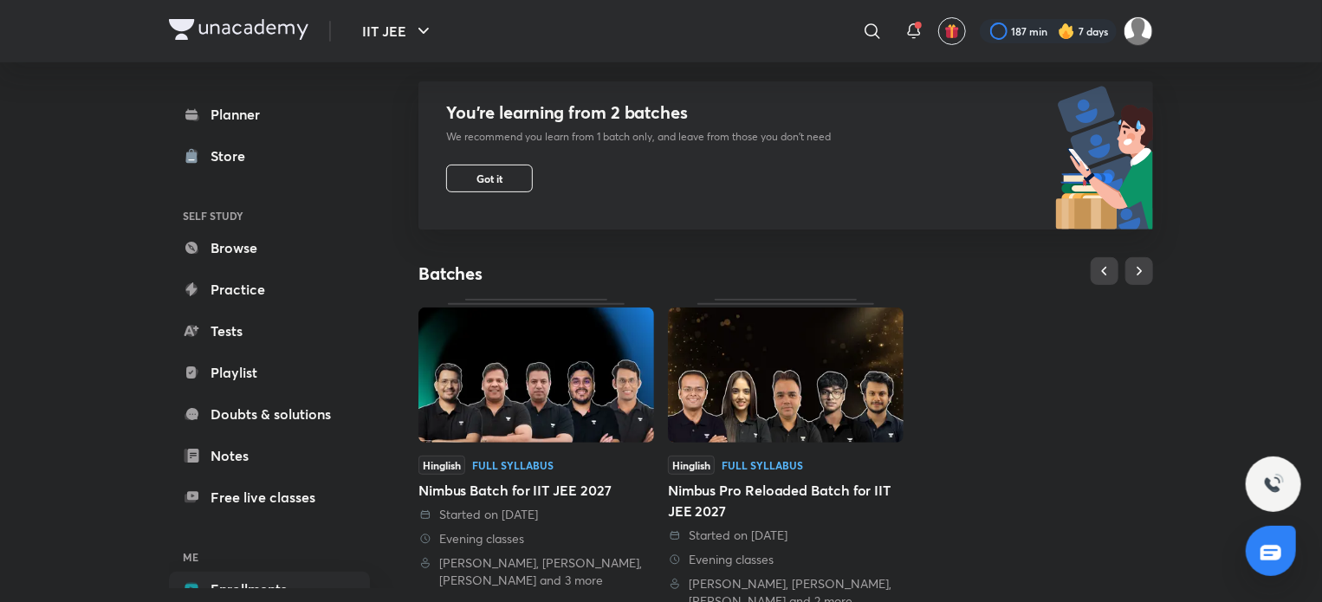
scroll to position [247, 0]
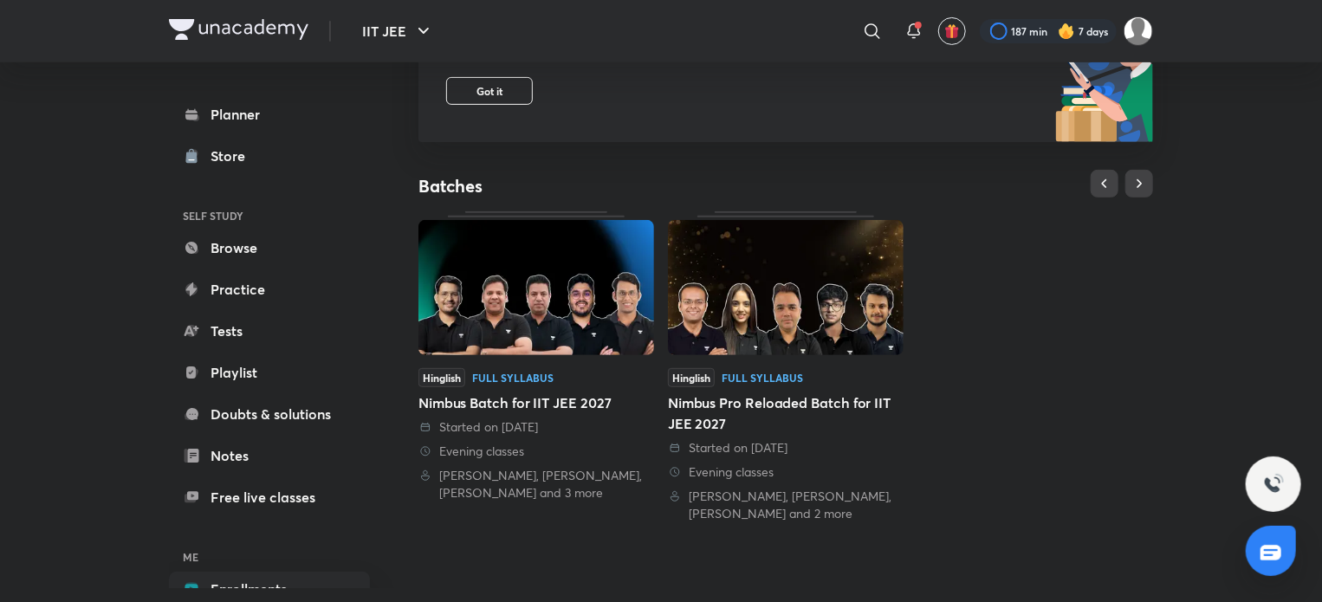
click at [722, 441] on div "Started on 18 Aug 2025" at bounding box center [786, 447] width 236 height 17
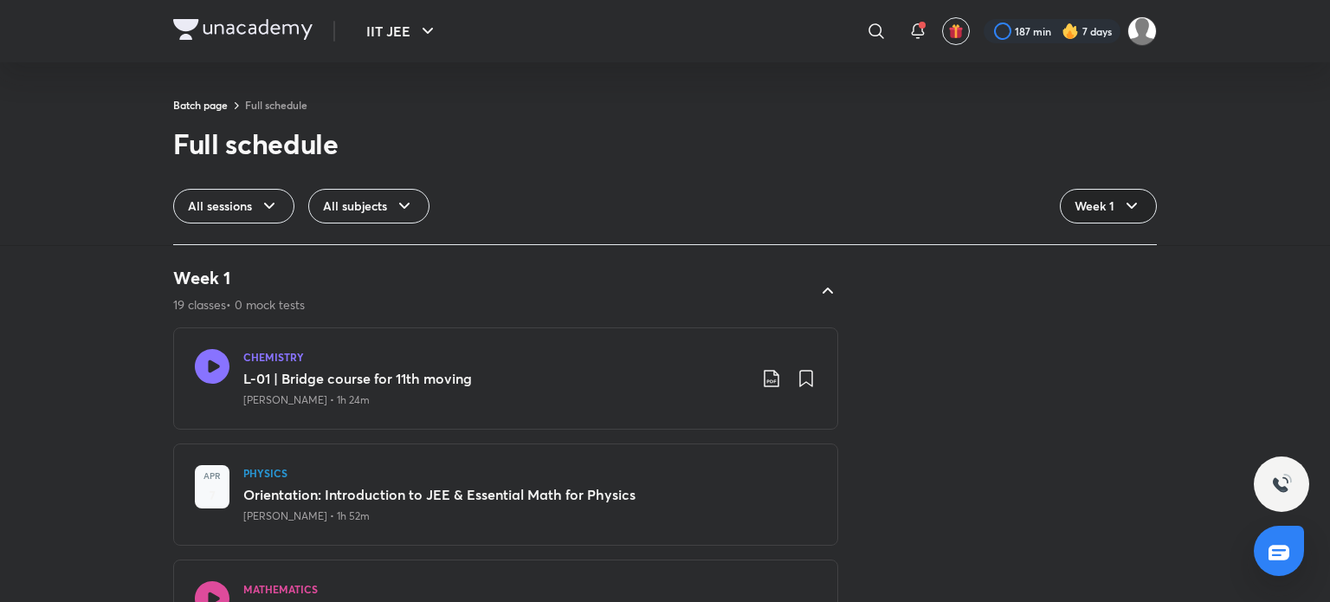
click at [1142, 204] on icon at bounding box center [1132, 206] width 21 height 21
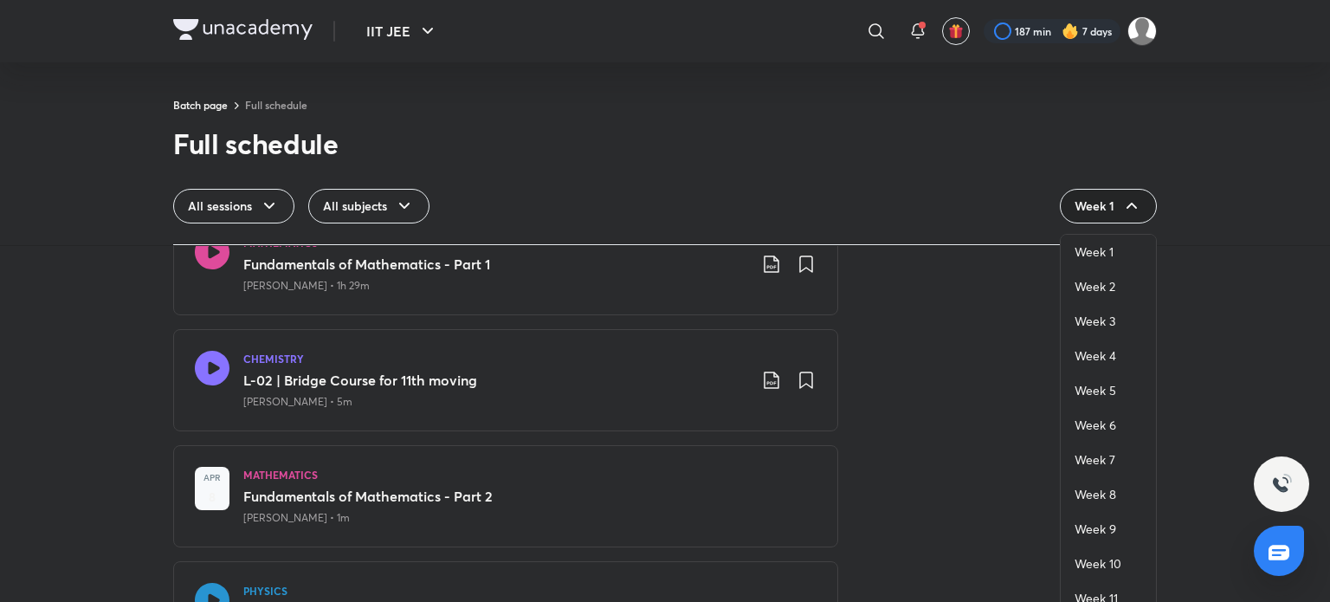
scroll to position [693, 0]
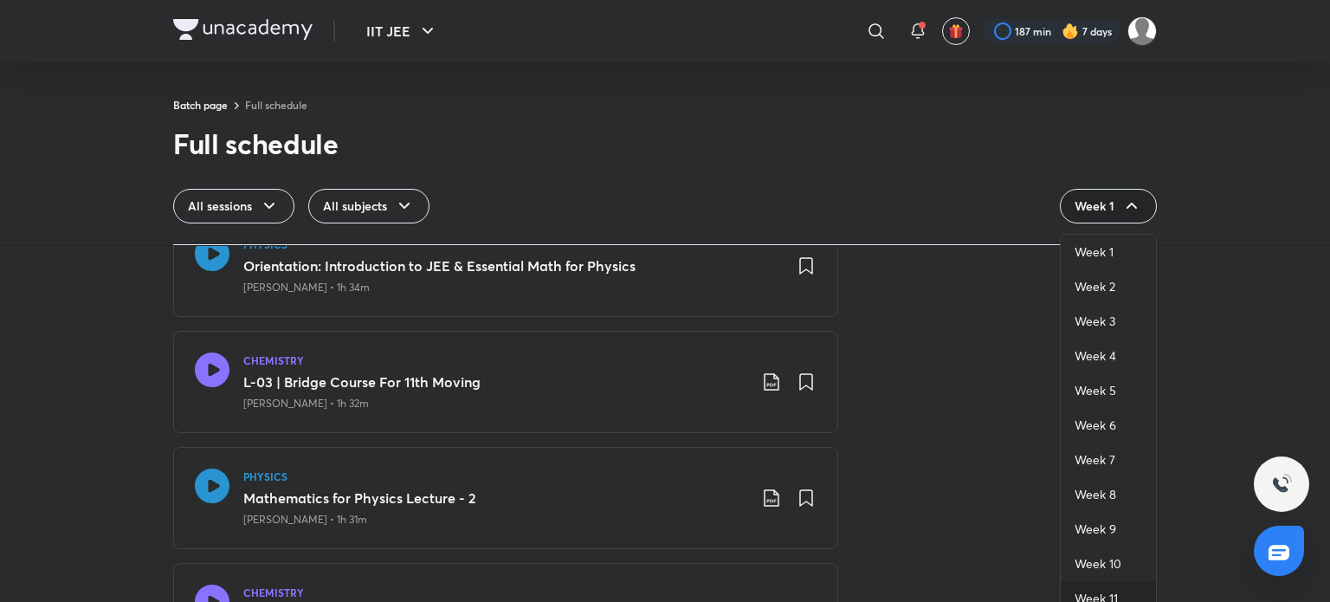
click at [1088, 593] on span "Week 11" at bounding box center [1096, 598] width 43 height 17
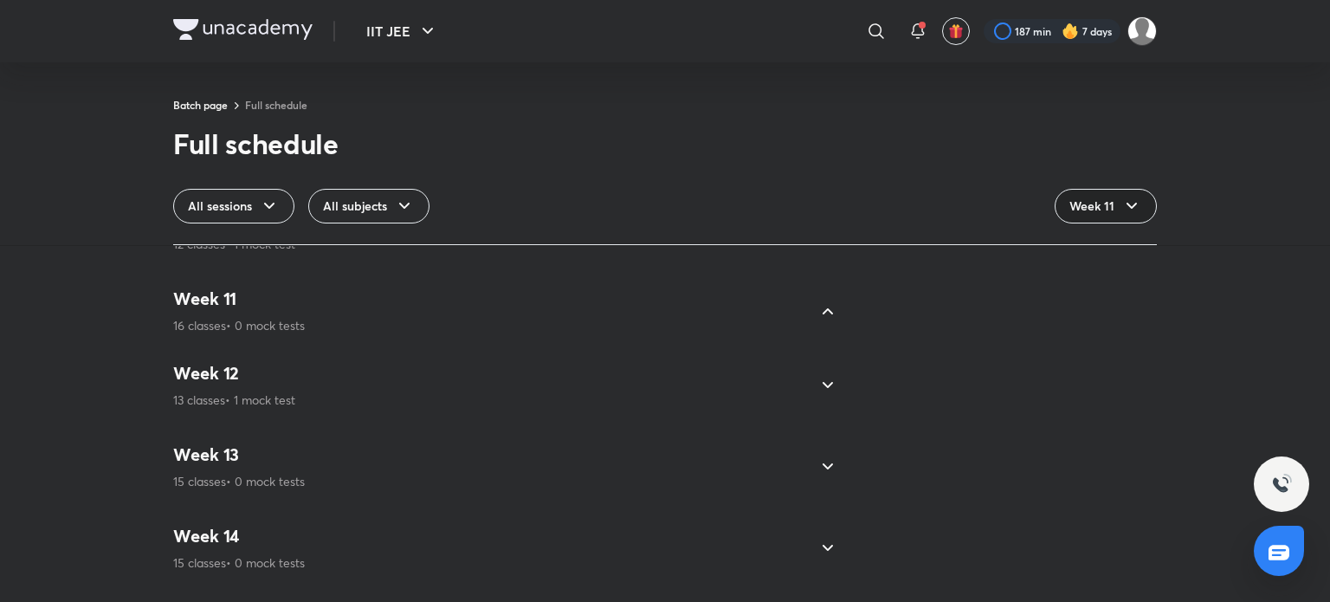
scroll to position [805, 0]
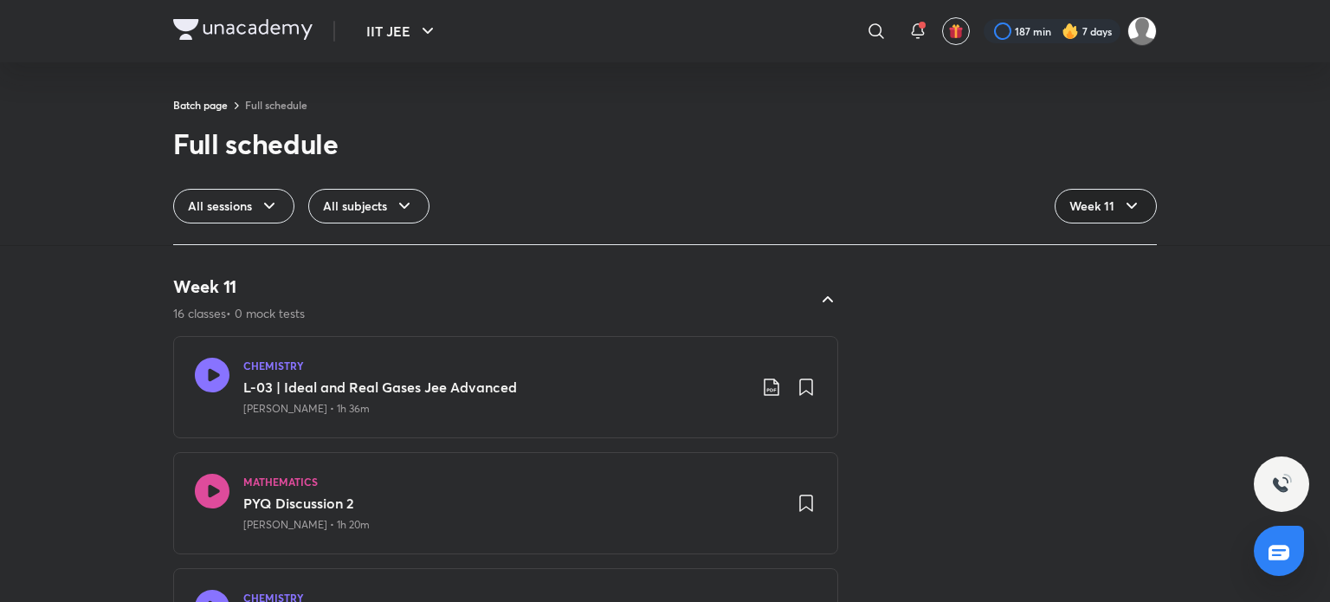
click at [535, 313] on div "Week 11 16 classes • 0 mock tests" at bounding box center [490, 298] width 634 height 47
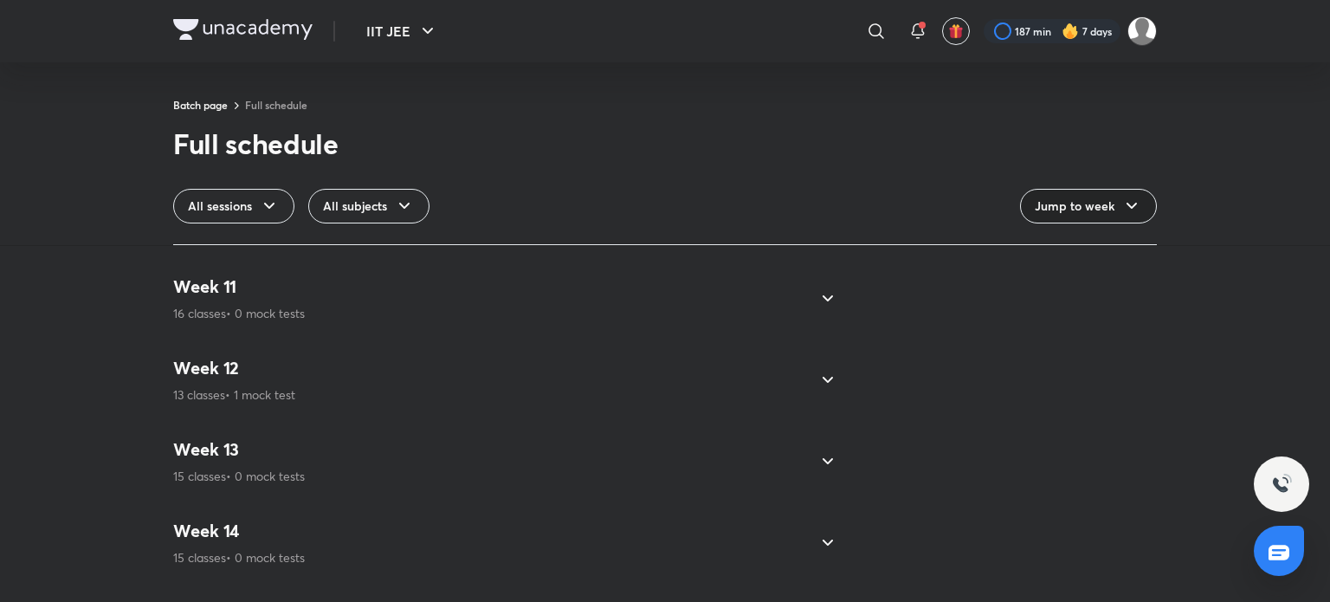
click at [436, 378] on div "Week 12 13 classes • 1 mock test" at bounding box center [490, 380] width 634 height 47
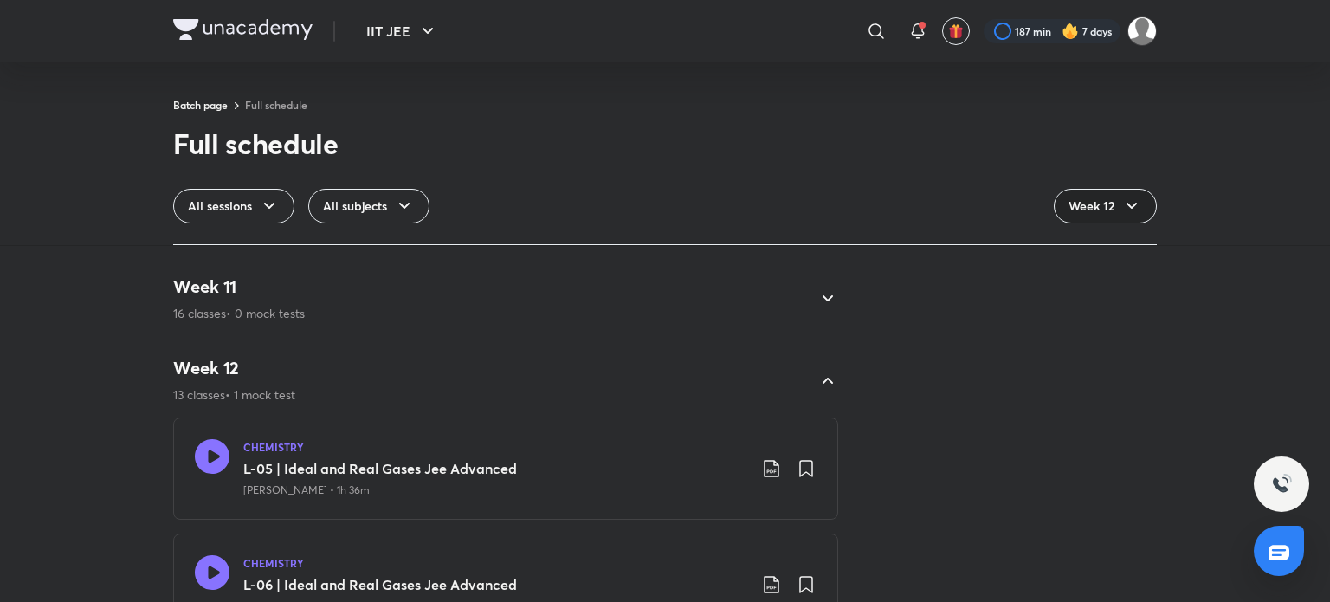
scroll to position [892, 0]
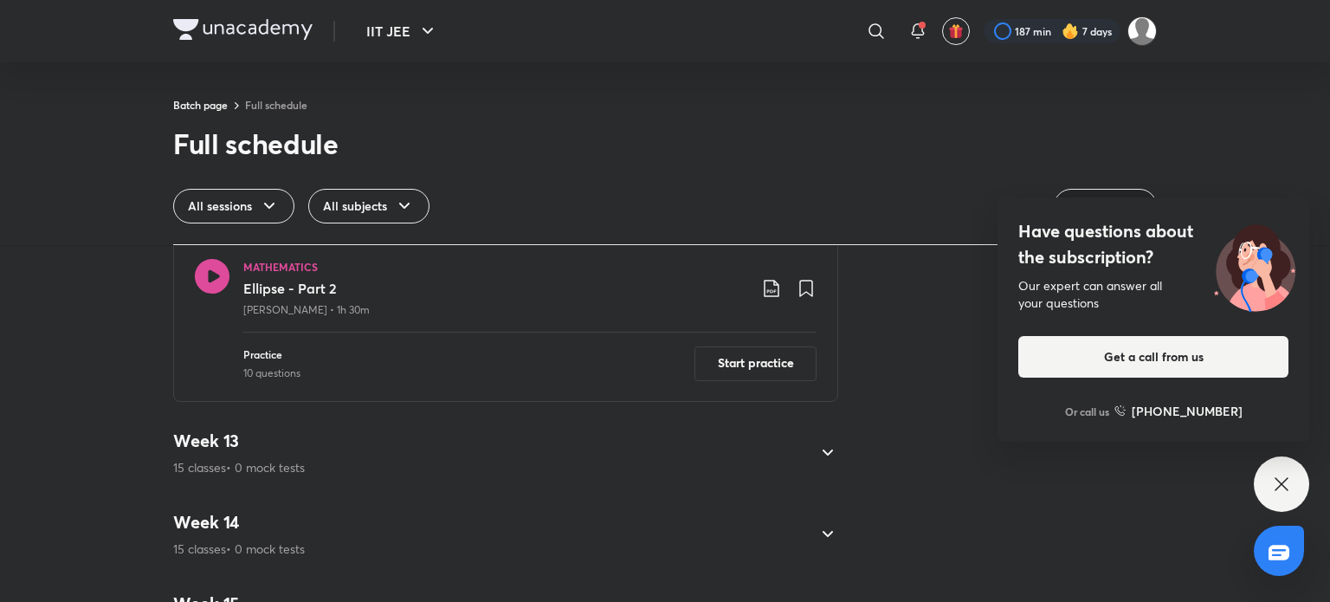
click at [405, 441] on div "Week 13 15 classes • 0 mock tests" at bounding box center [490, 453] width 634 height 47
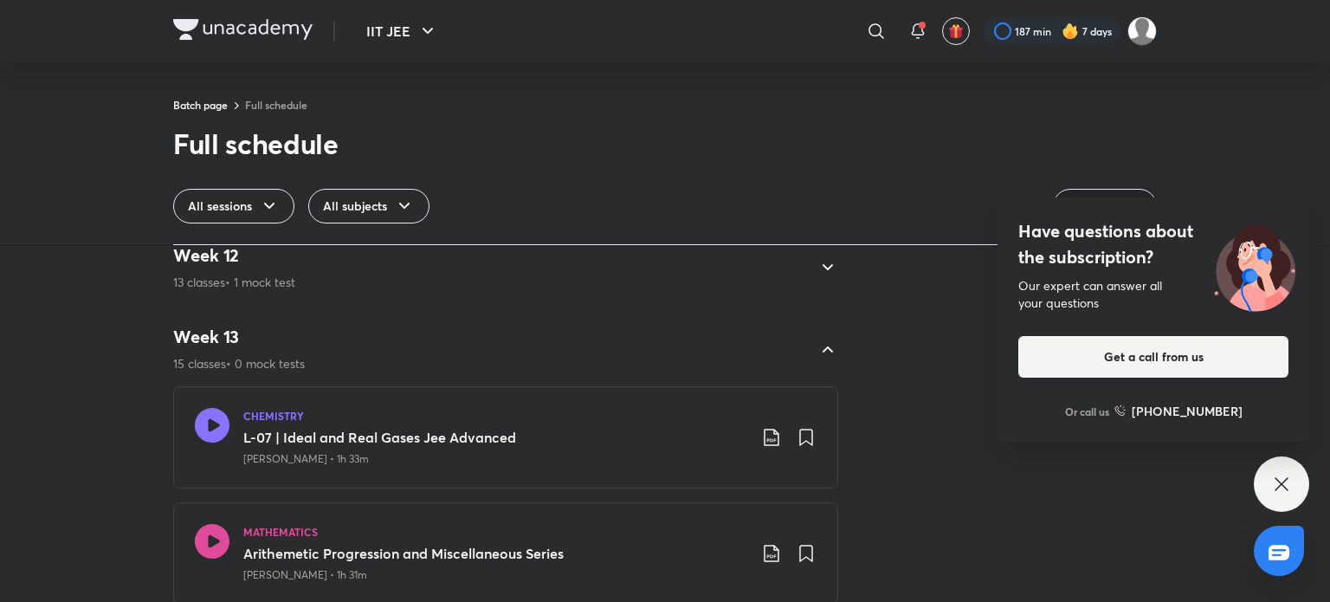
scroll to position [911, 0]
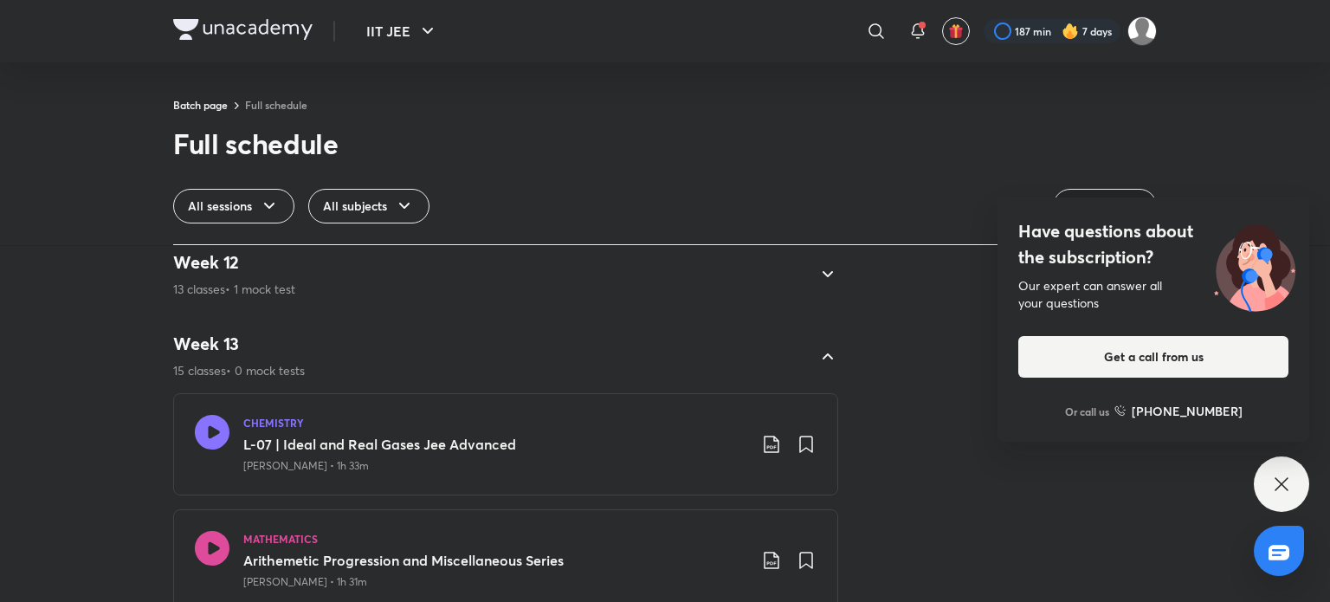
click at [1298, 491] on div "Have questions about the subscription? Our expert can answer all your questions…" at bounding box center [1281, 483] width 55 height 55
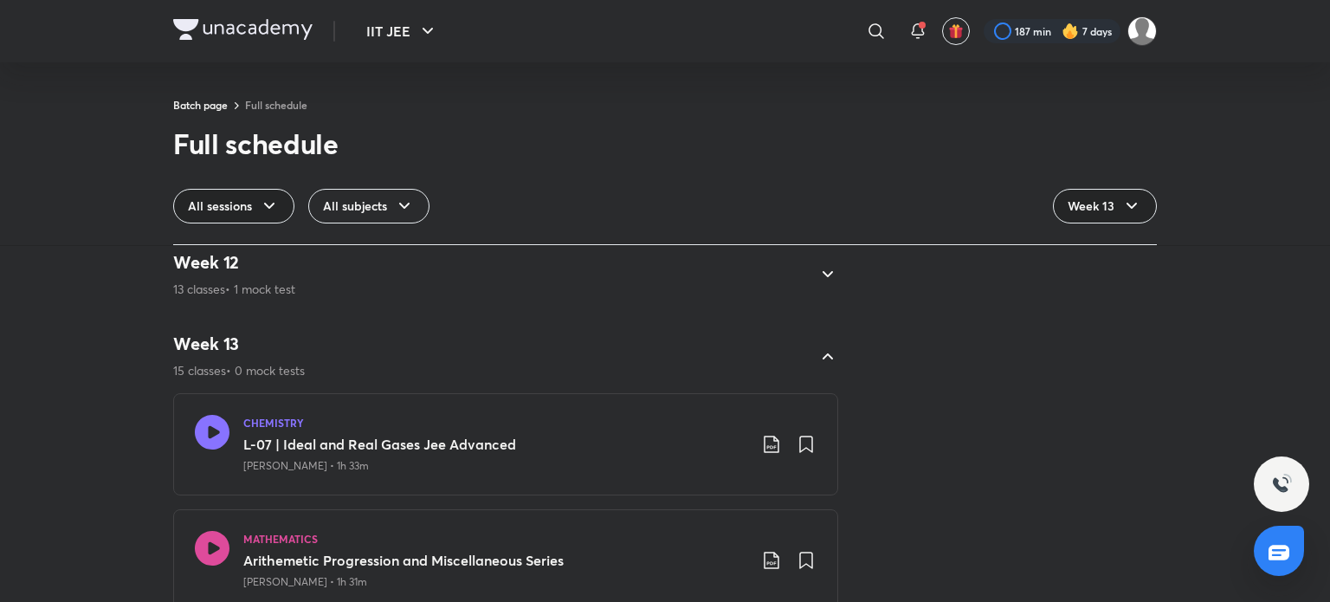
click at [260, 207] on icon at bounding box center [269, 206] width 21 height 21
click at [408, 199] on icon at bounding box center [404, 206] width 21 height 21
click at [385, 307] on div "Chemistry" at bounding box center [358, 321] width 99 height 35
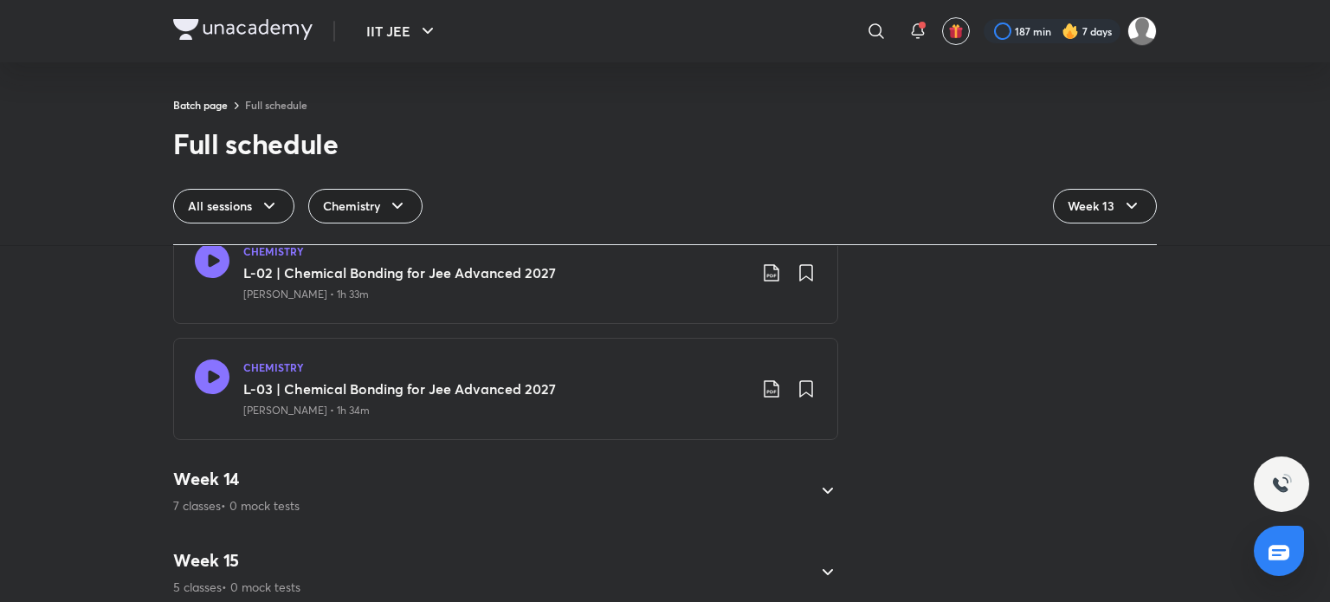
scroll to position [1604, 0]
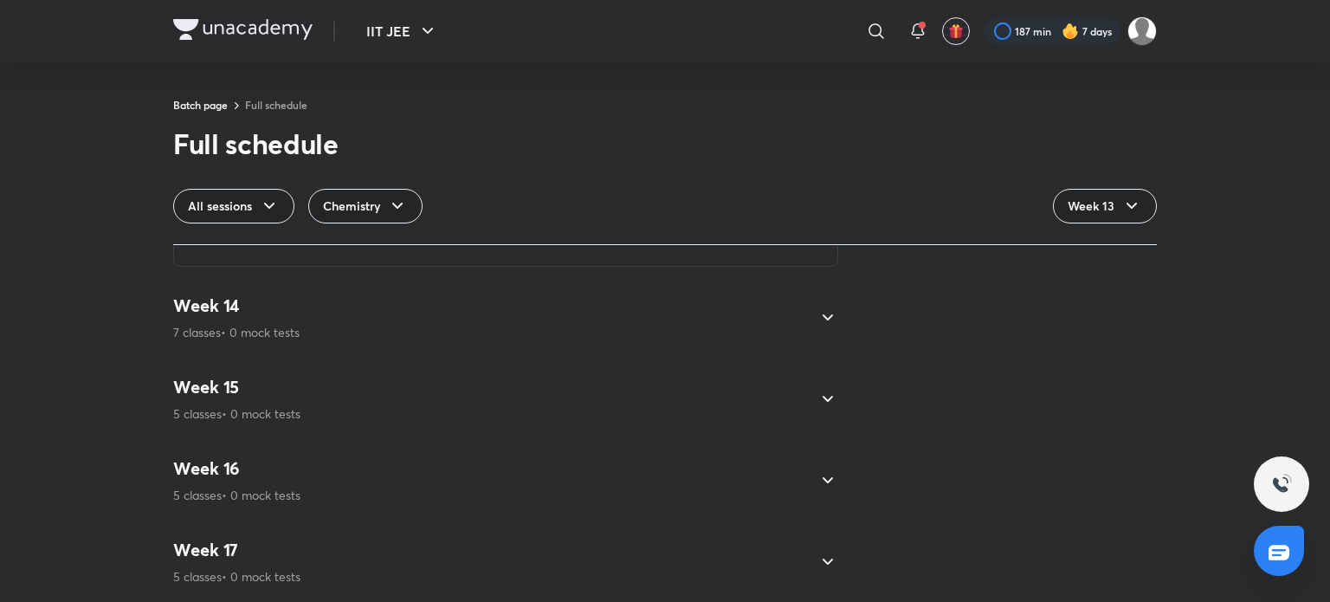
click at [401, 311] on div "Week 14 7 classes • 0 mock tests" at bounding box center [490, 317] width 634 height 47
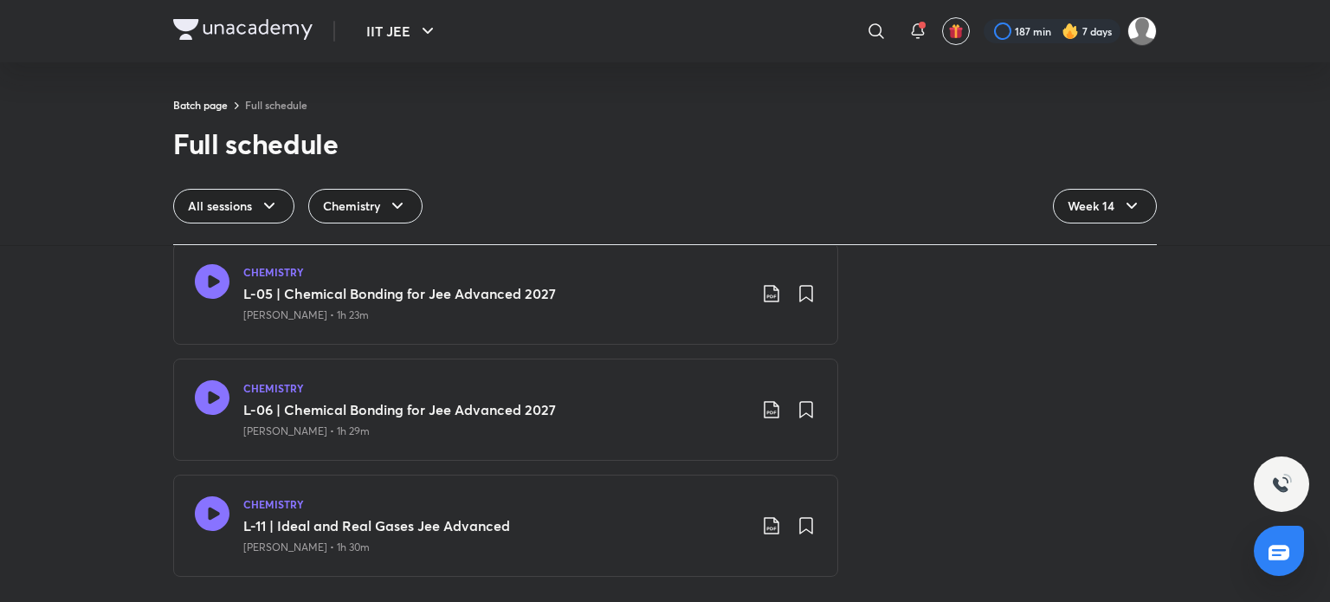
scroll to position [1721, 0]
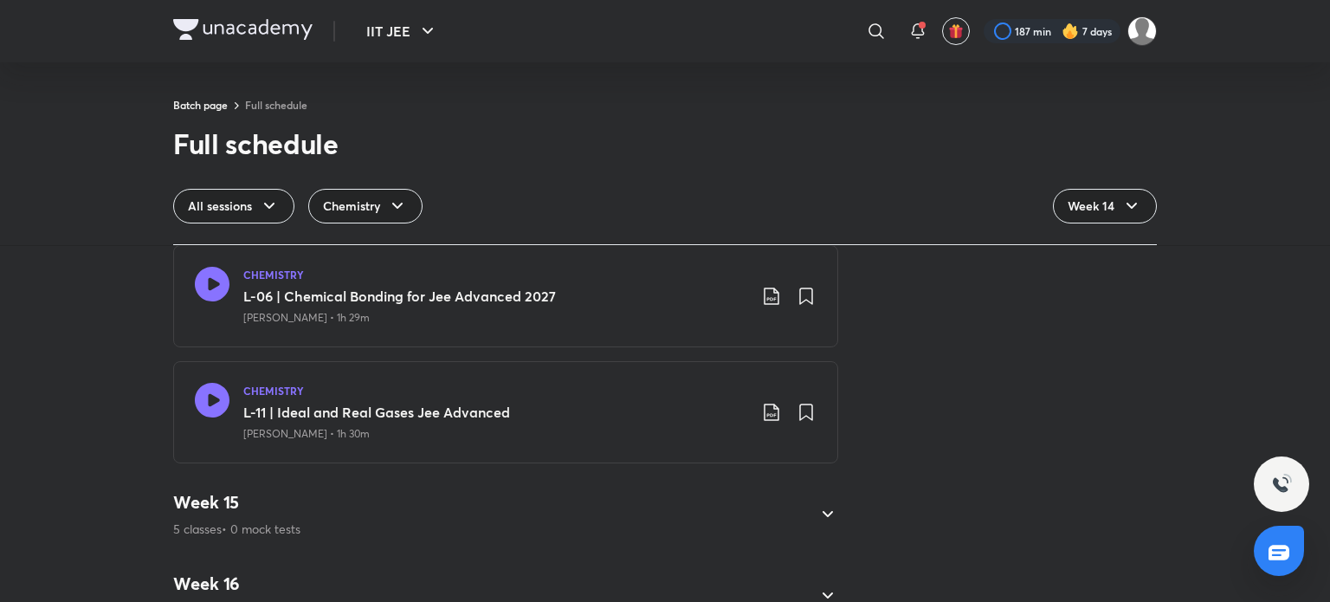
click at [255, 483] on div "Week 15 5 classes • 0 mock tests" at bounding box center [505, 514] width 665 height 74
click at [256, 498] on h4 "Week 15" at bounding box center [236, 502] width 127 height 23
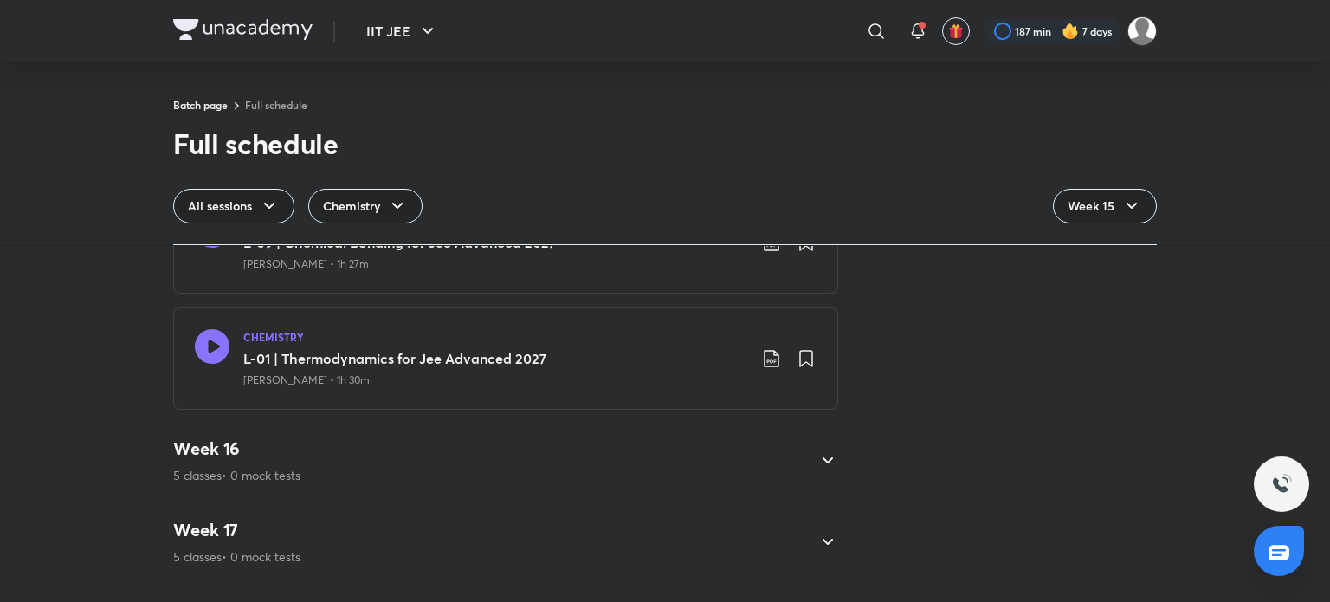
click at [302, 447] on div "Week 16 5 classes • 0 mock tests" at bounding box center [490, 460] width 634 height 47
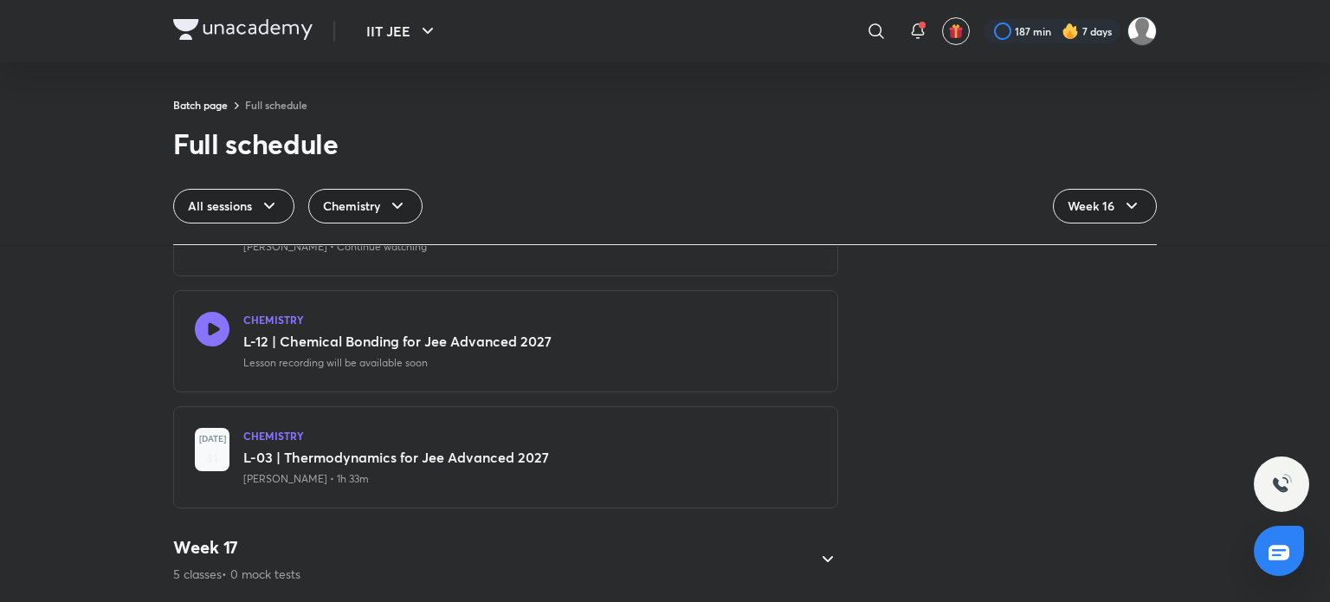
scroll to position [1634, 0]
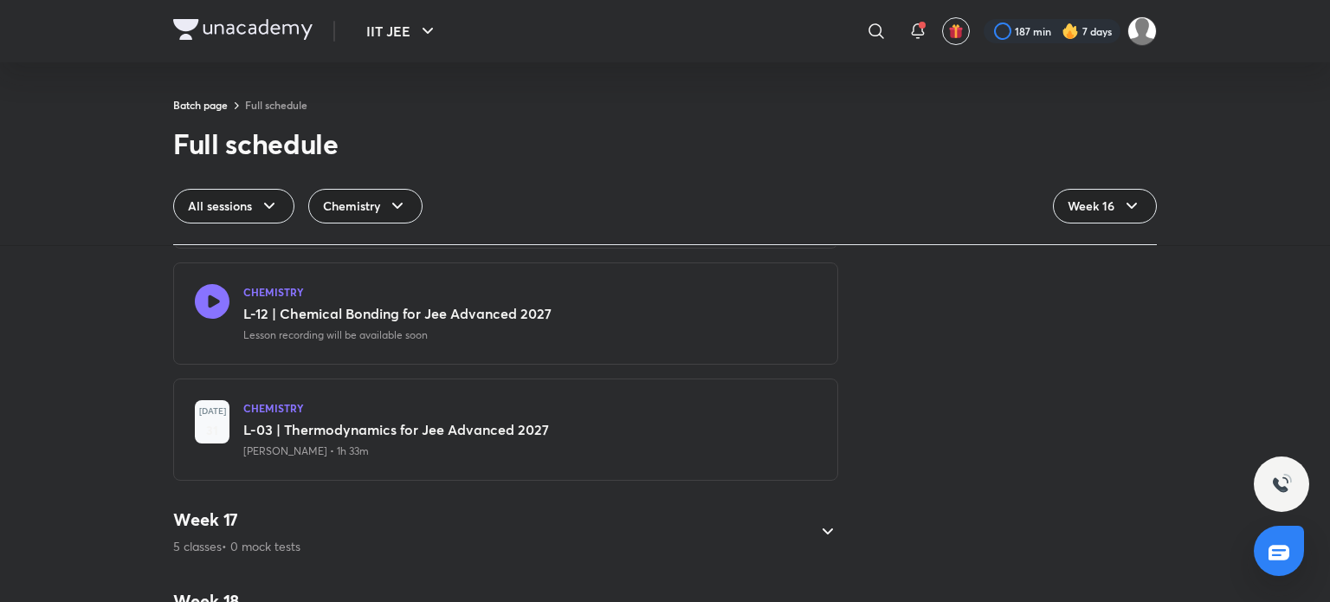
click at [282, 523] on h4 "Week 17" at bounding box center [236, 519] width 127 height 23
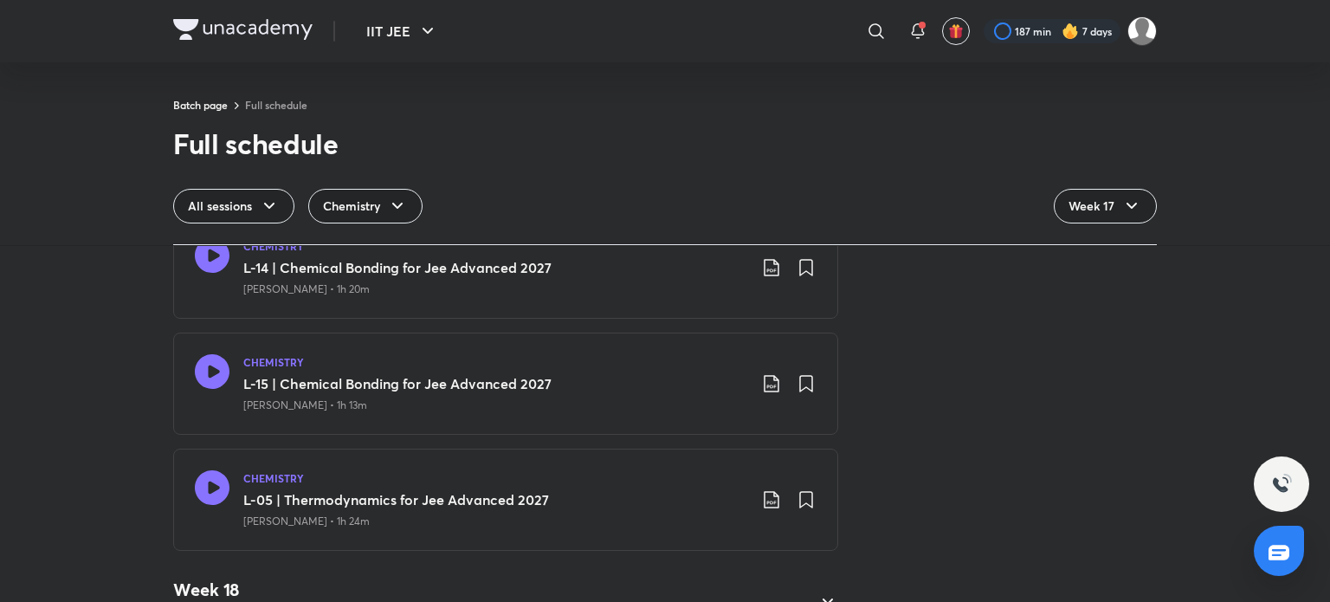
scroll to position [1981, 0]
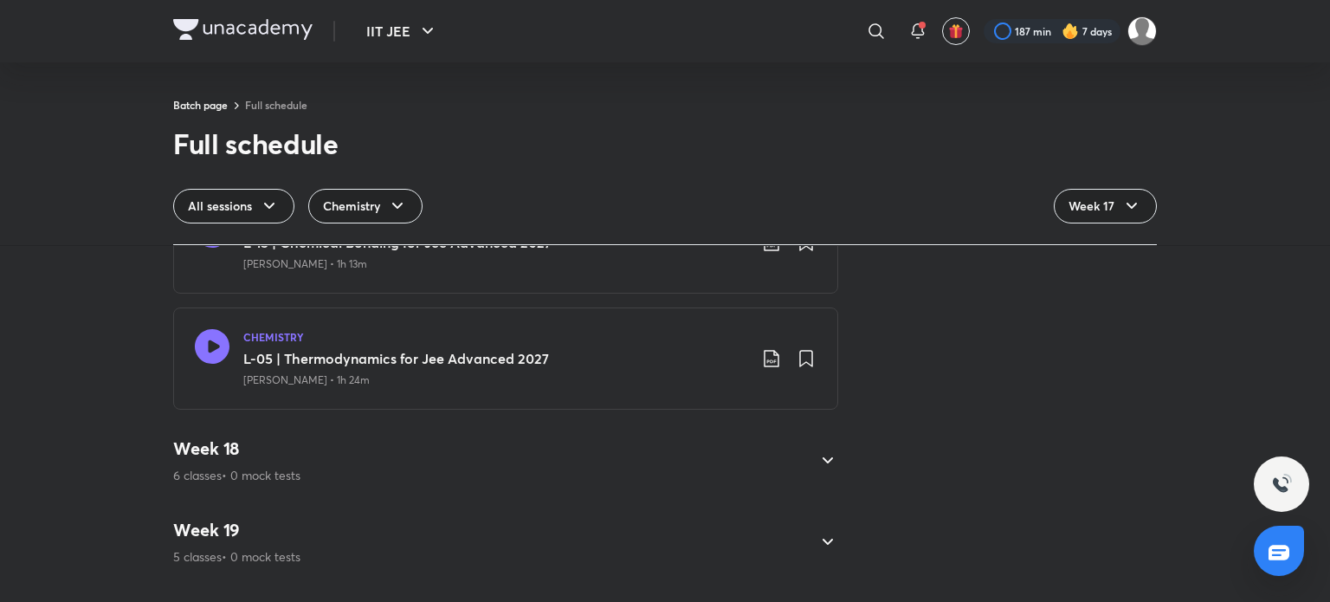
click at [260, 443] on h4 "Week 18" at bounding box center [236, 448] width 127 height 23
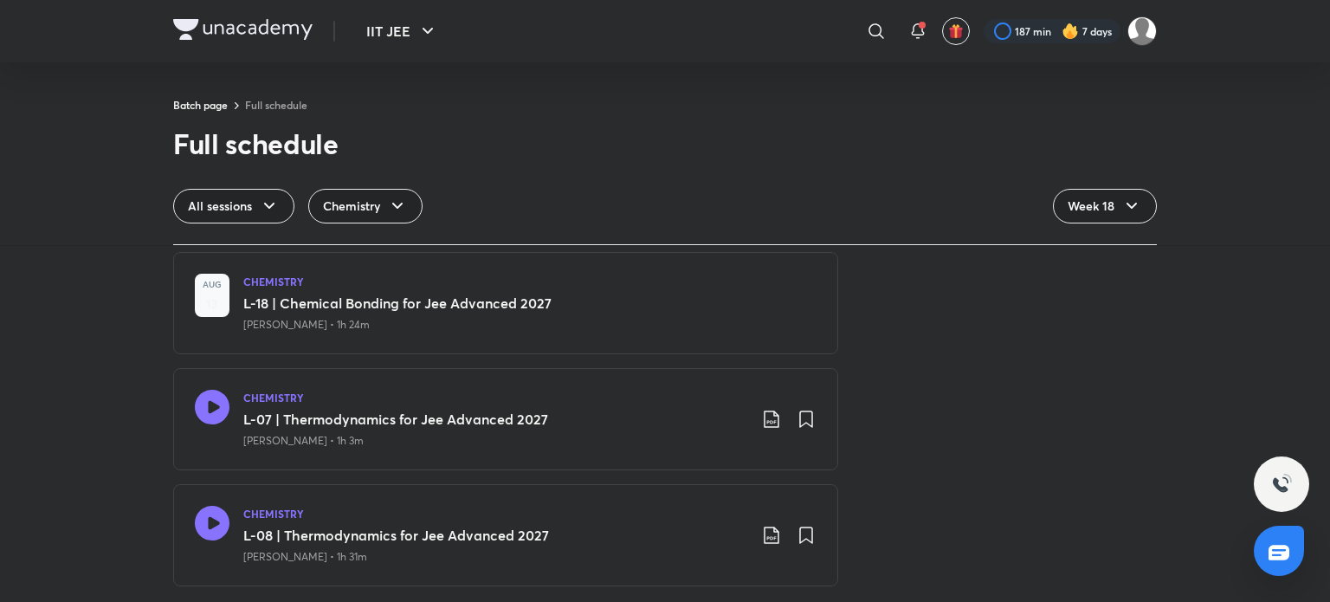
scroll to position [1947, 0]
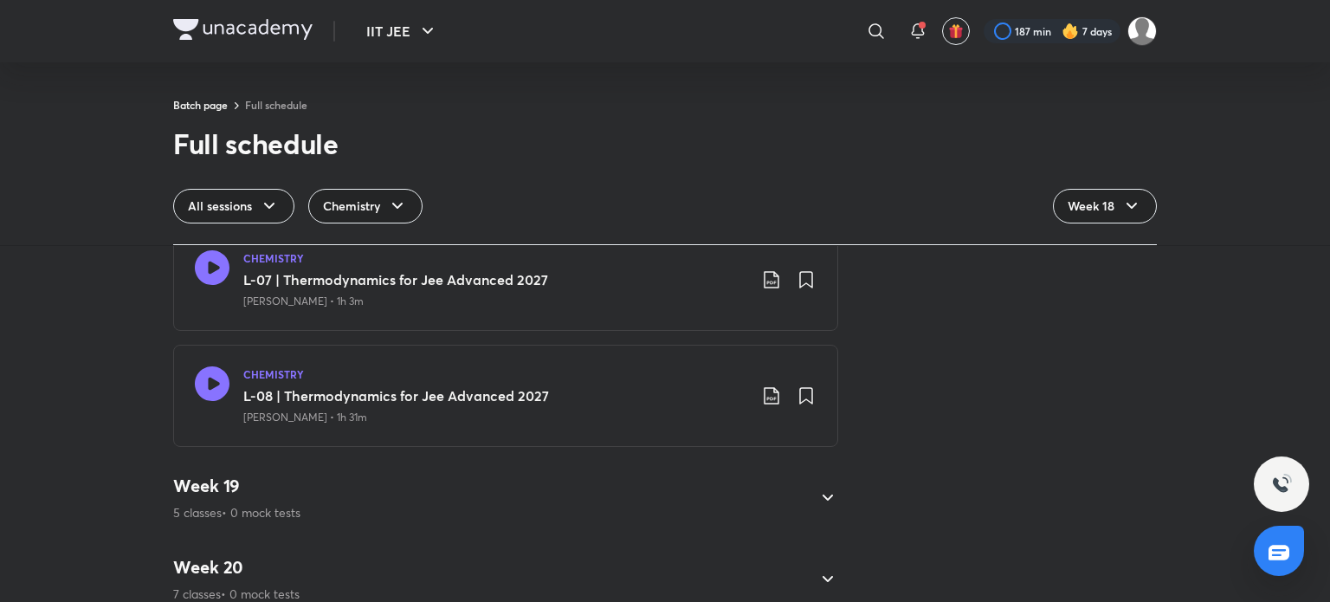
click at [277, 488] on h4 "Week 19" at bounding box center [236, 486] width 127 height 23
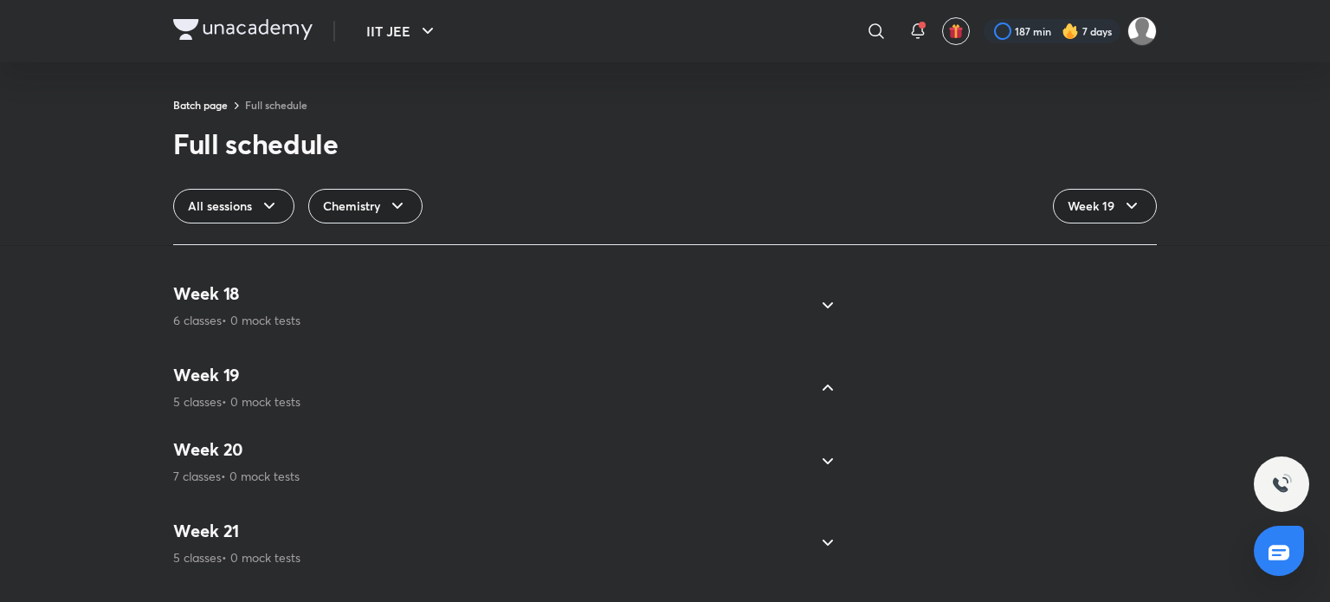
scroll to position [1341, 0]
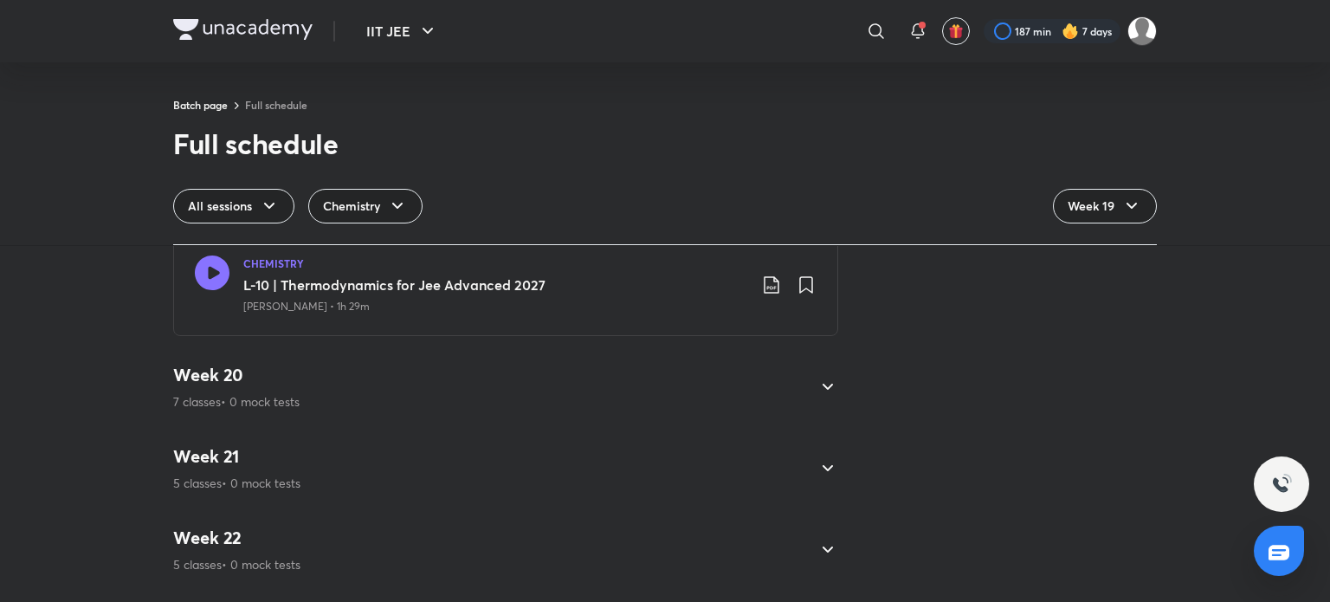
click at [328, 403] on div "Week 20 7 classes • 0 mock tests" at bounding box center [490, 387] width 634 height 47
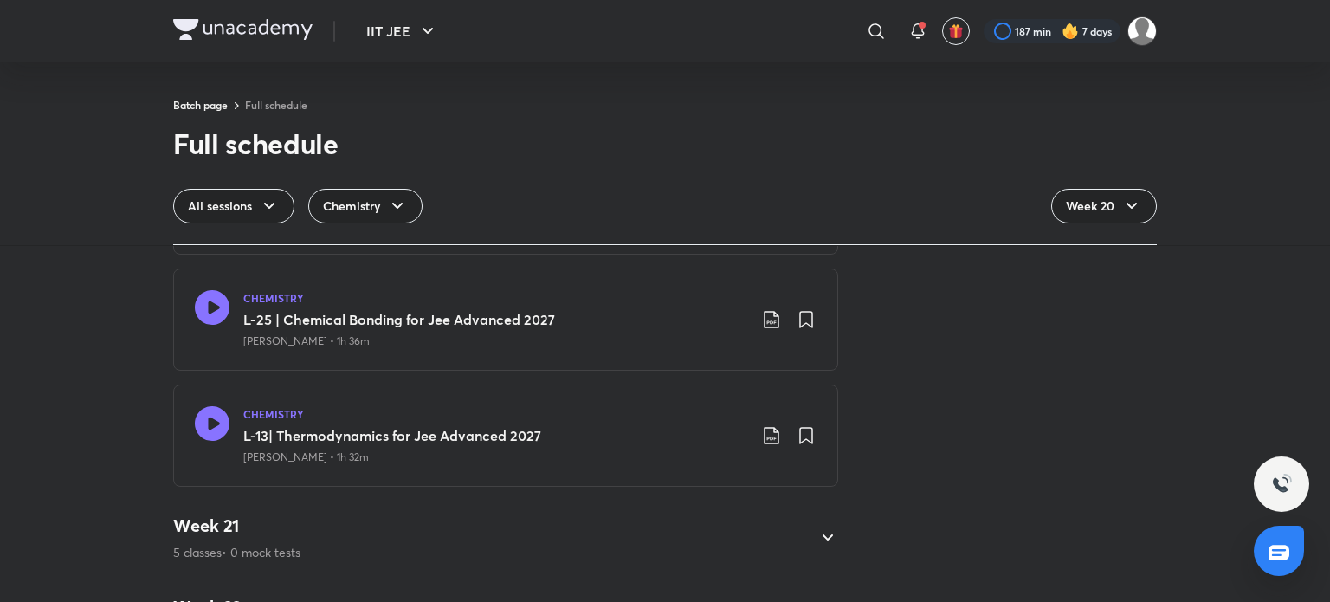
scroll to position [2207, 0]
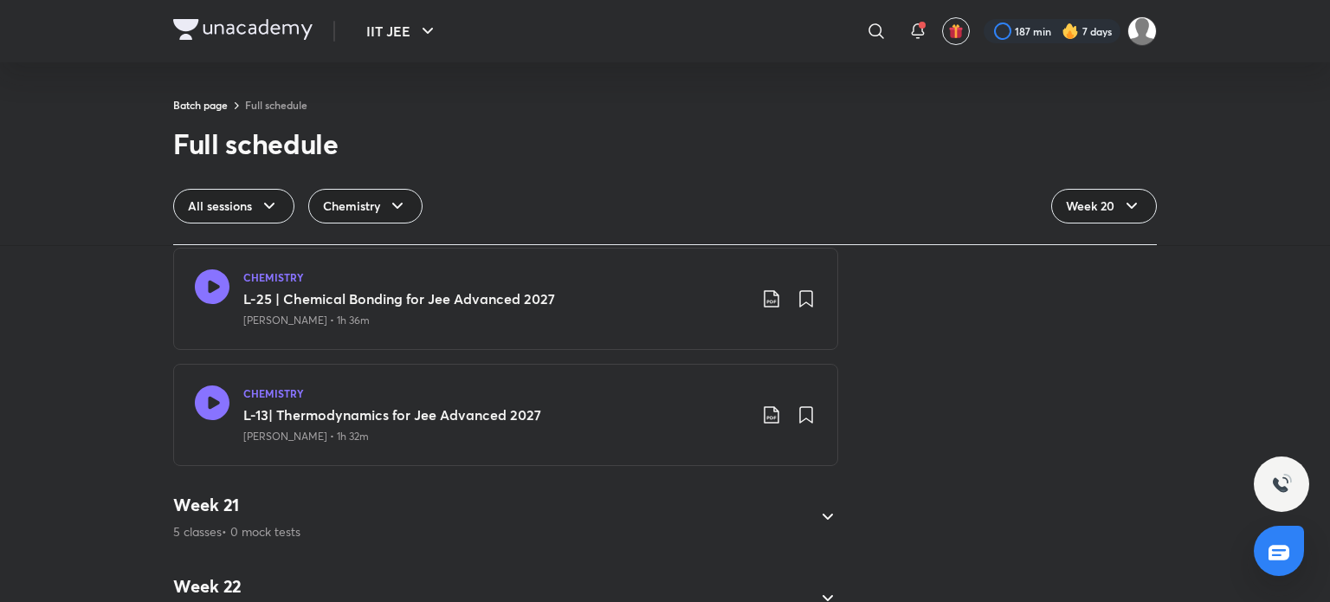
click at [325, 488] on div "Week 21 5 classes • 0 mock tests" at bounding box center [505, 517] width 665 height 74
click at [320, 499] on div "Week 21 5 classes • 0 mock tests" at bounding box center [490, 517] width 634 height 47
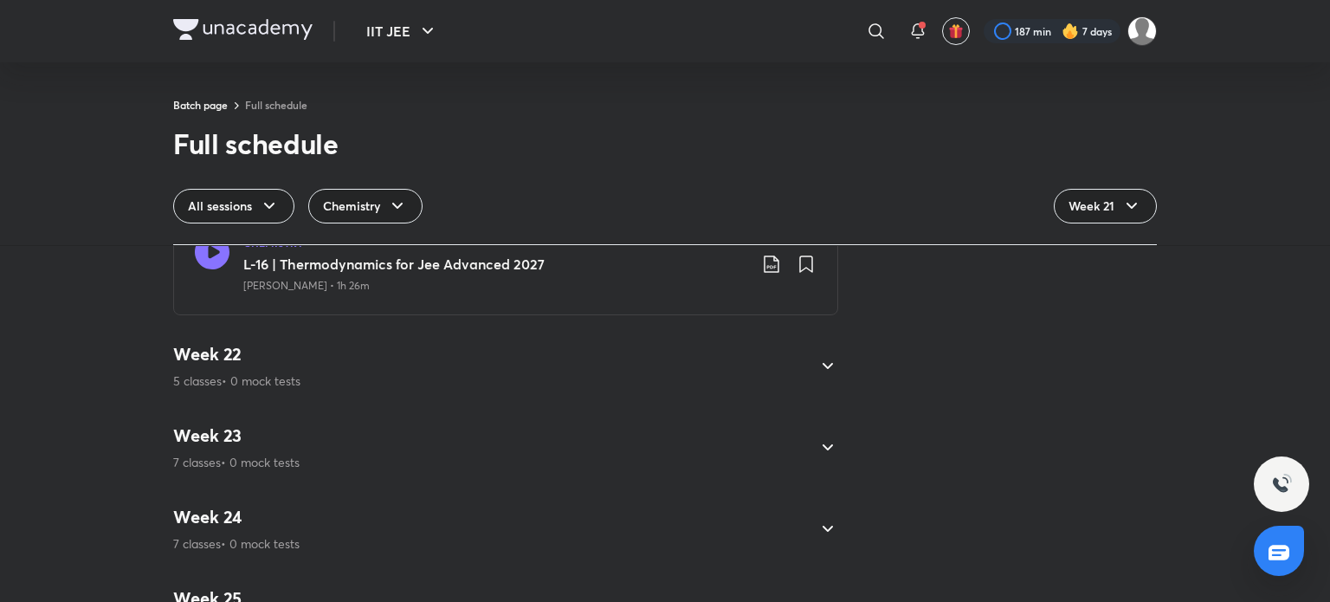
click at [322, 458] on div "Week 23 7 classes • 0 mock tests" at bounding box center [490, 447] width 634 height 47
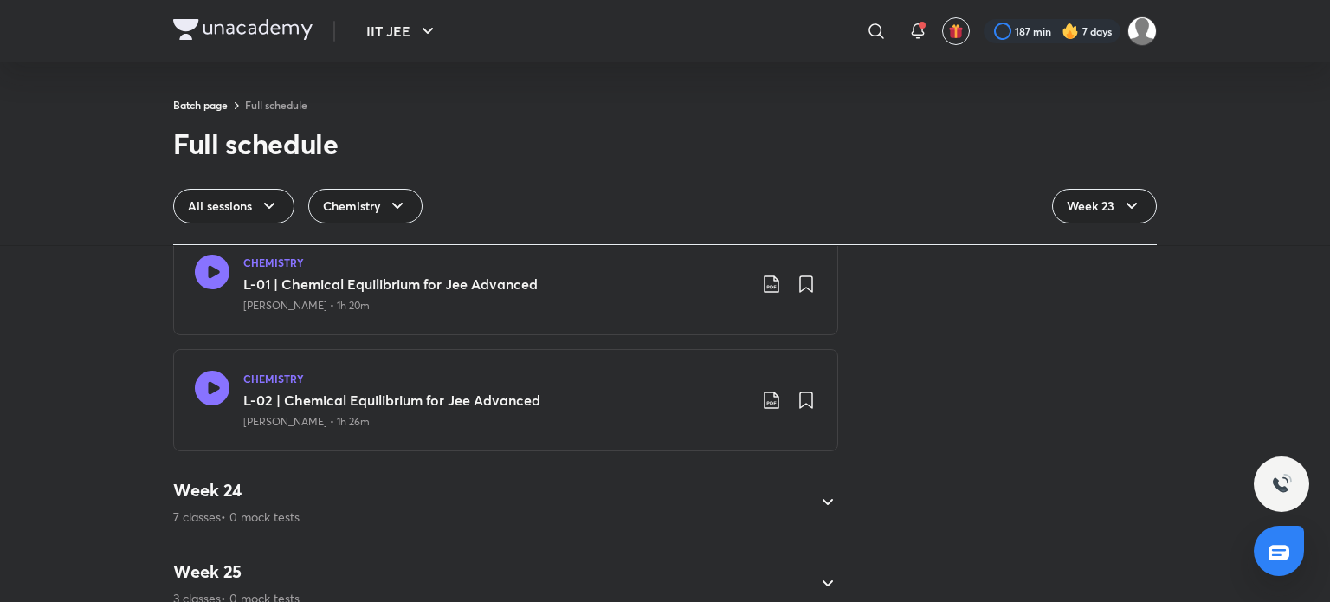
scroll to position [2467, 0]
click at [298, 503] on div "Week 24 7 classes • 0 mock tests" at bounding box center [490, 501] width 634 height 47
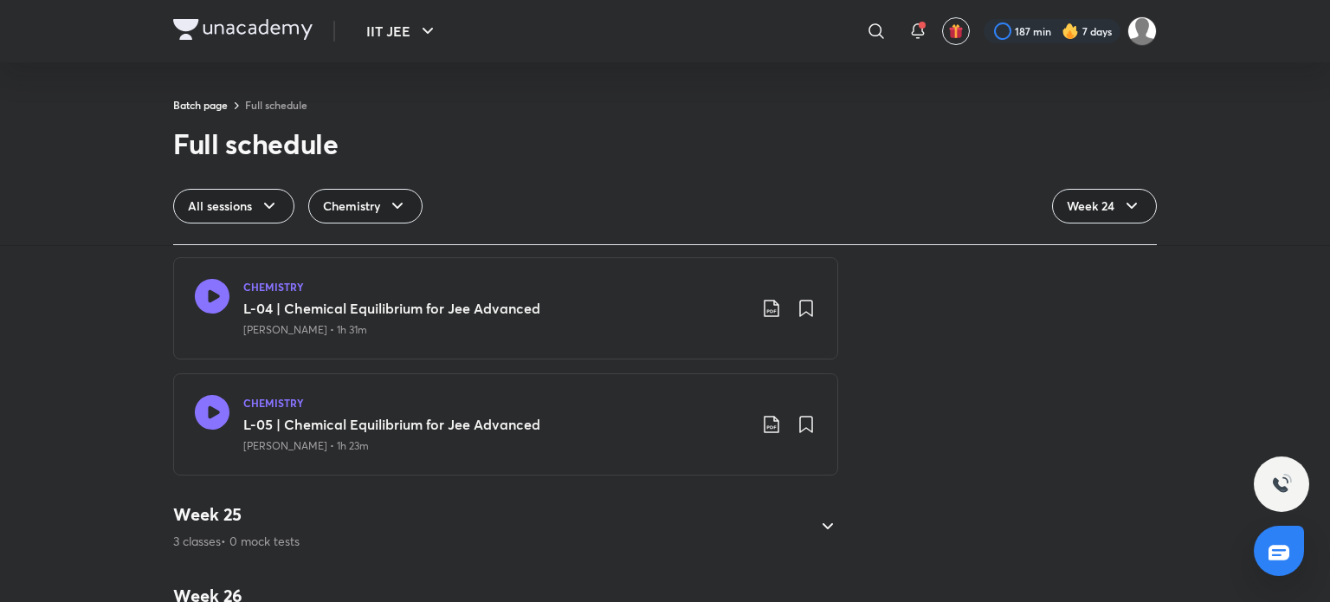
scroll to position [2584, 0]
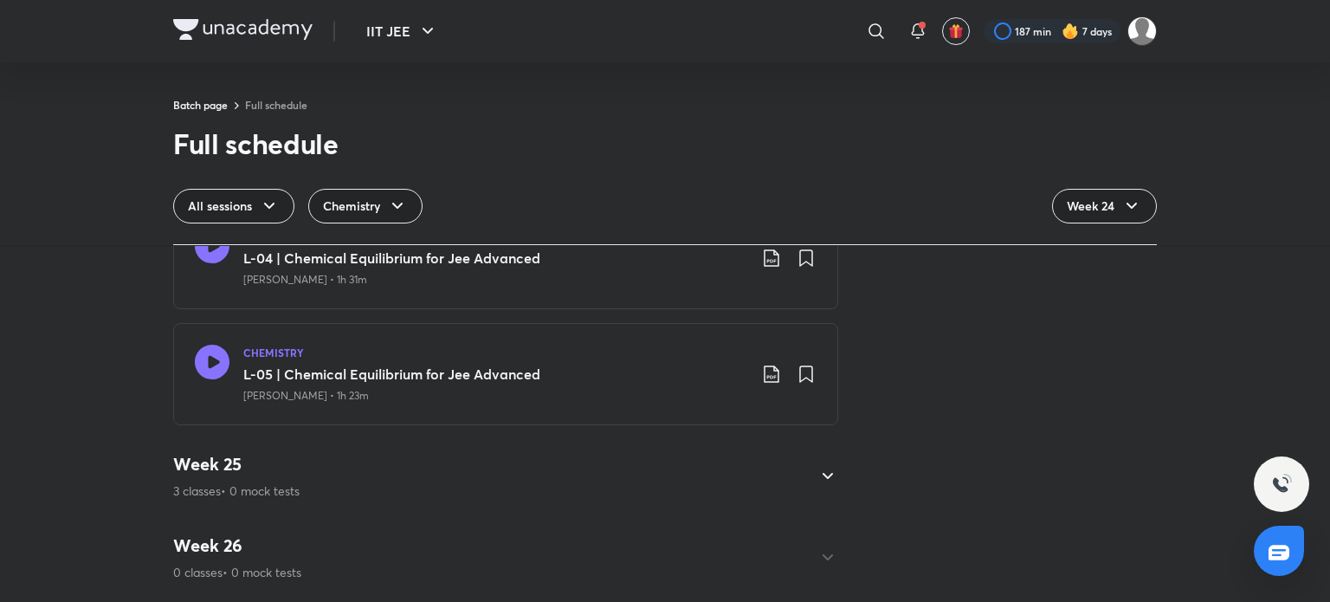
click at [241, 533] on div "Week 26 0 classes • 0 mock tests" at bounding box center [665, 558] width 984 height 74
click at [307, 464] on div "Week 25 3 classes • 0 mock tests" at bounding box center [490, 476] width 634 height 47
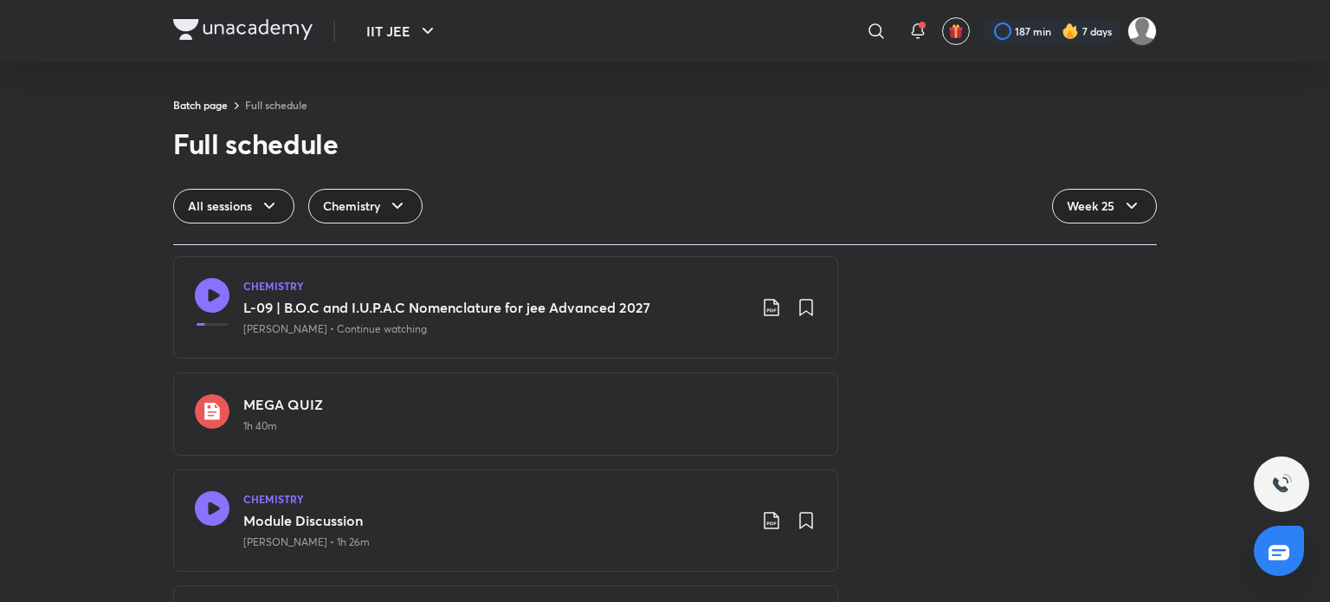
scroll to position [2151, 0]
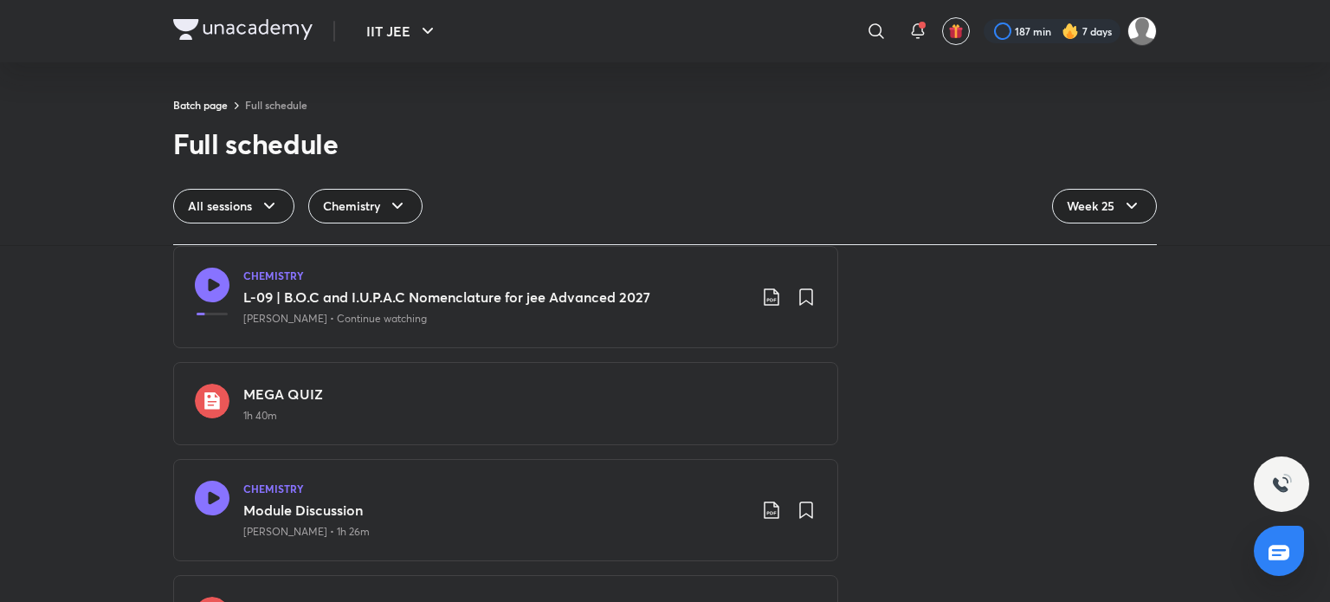
click at [211, 488] on icon at bounding box center [212, 498] width 35 height 35
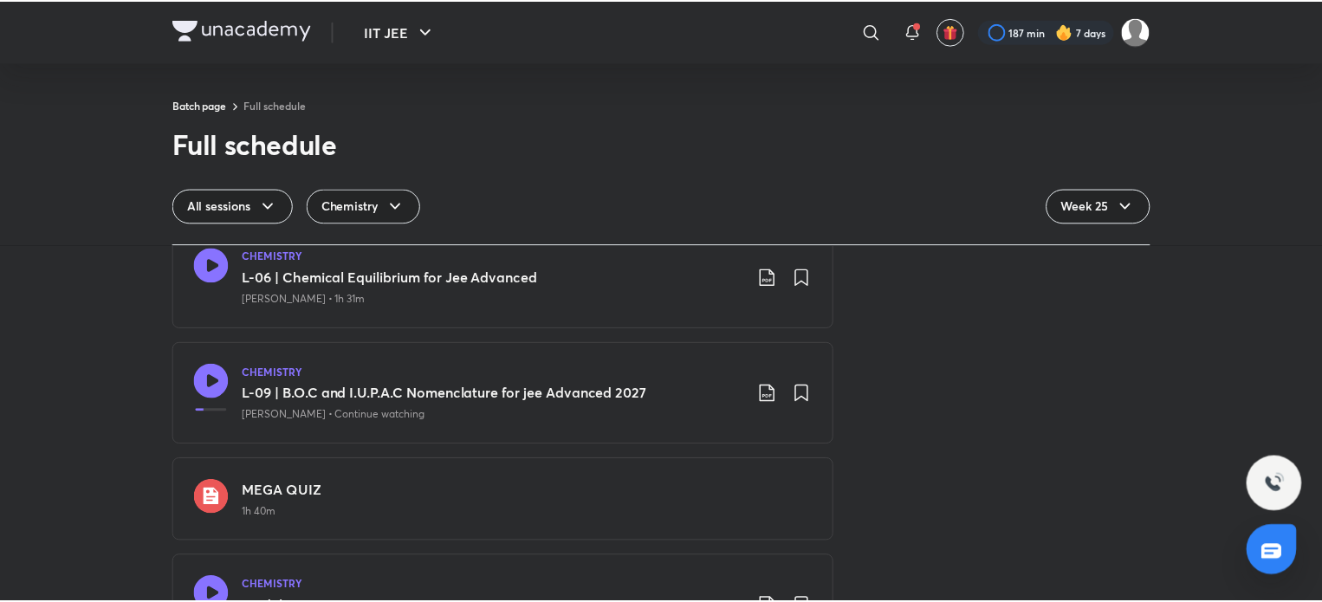
scroll to position [2411, 0]
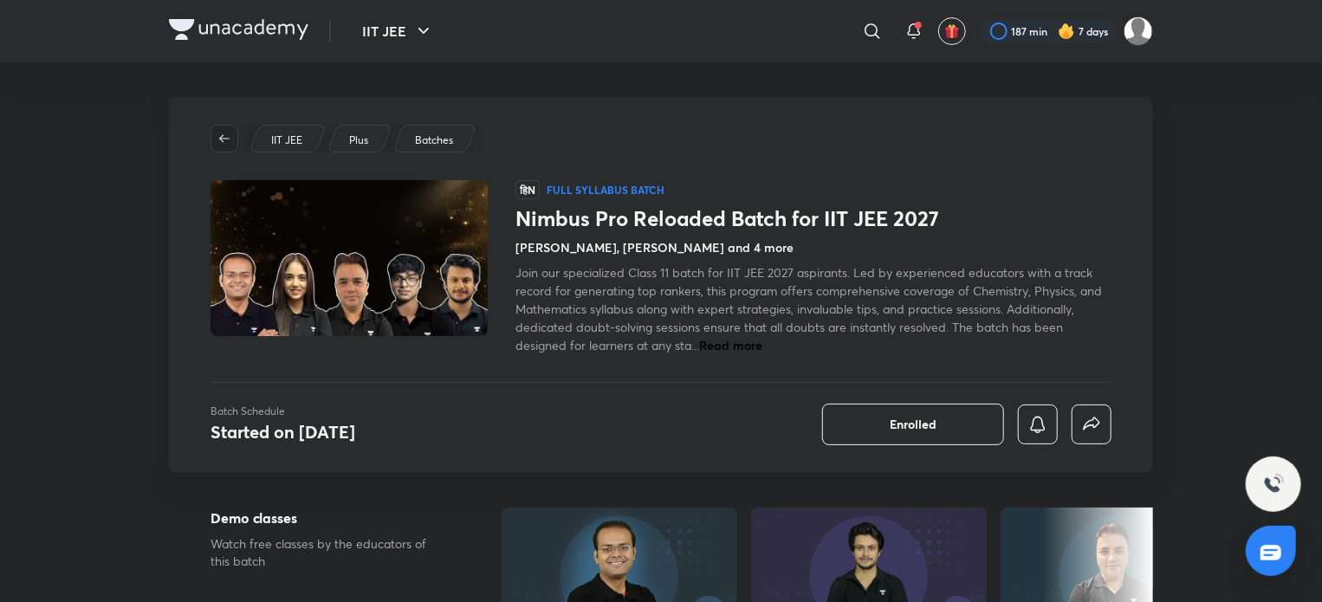
click at [223, 138] on icon "button" at bounding box center [224, 138] width 10 height 8
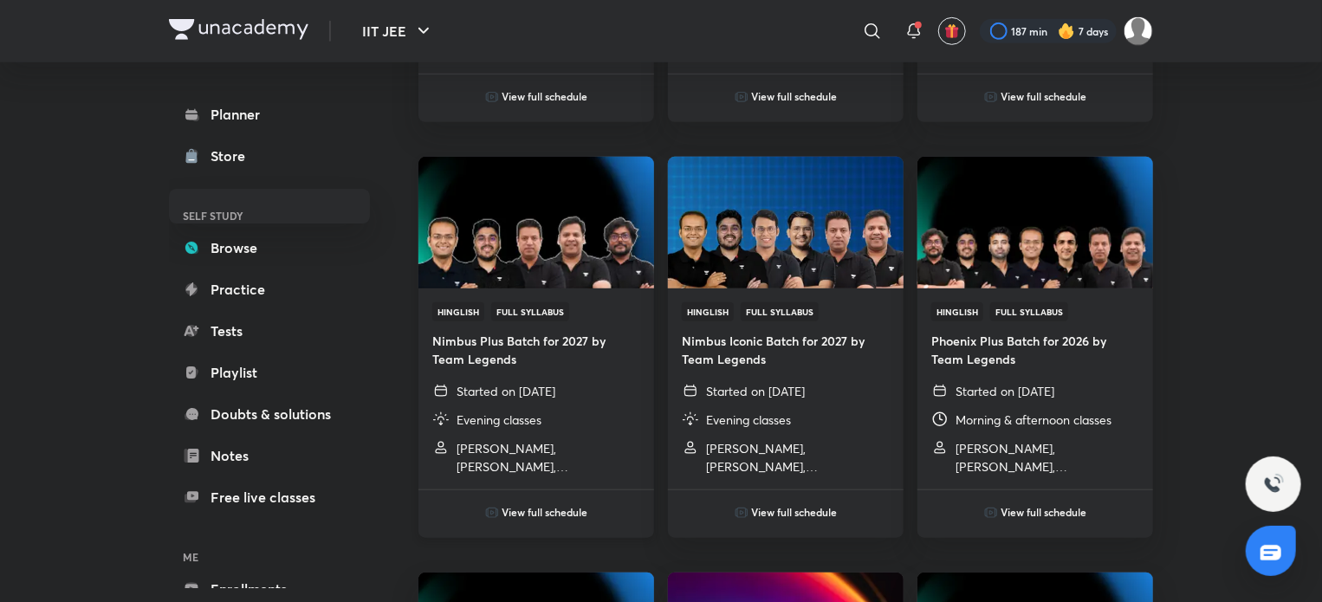
scroll to position [520, 0]
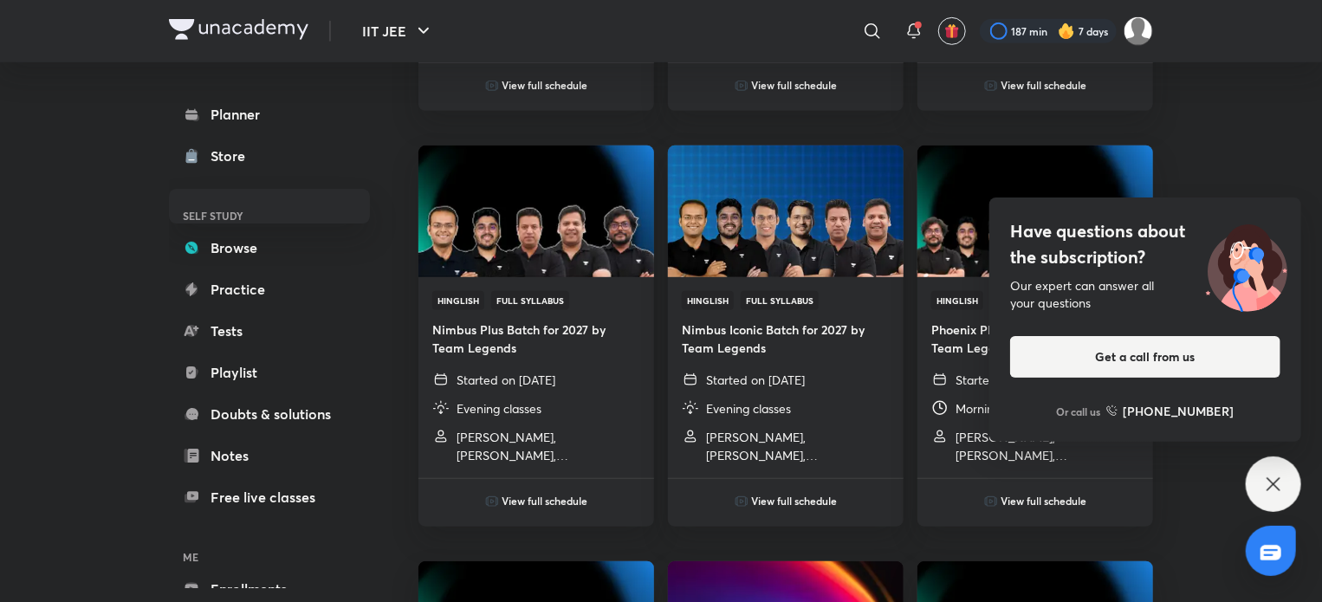
click at [1288, 490] on div "Have questions about the subscription? Our expert can answer all your questions…" at bounding box center [1272, 483] width 55 height 55
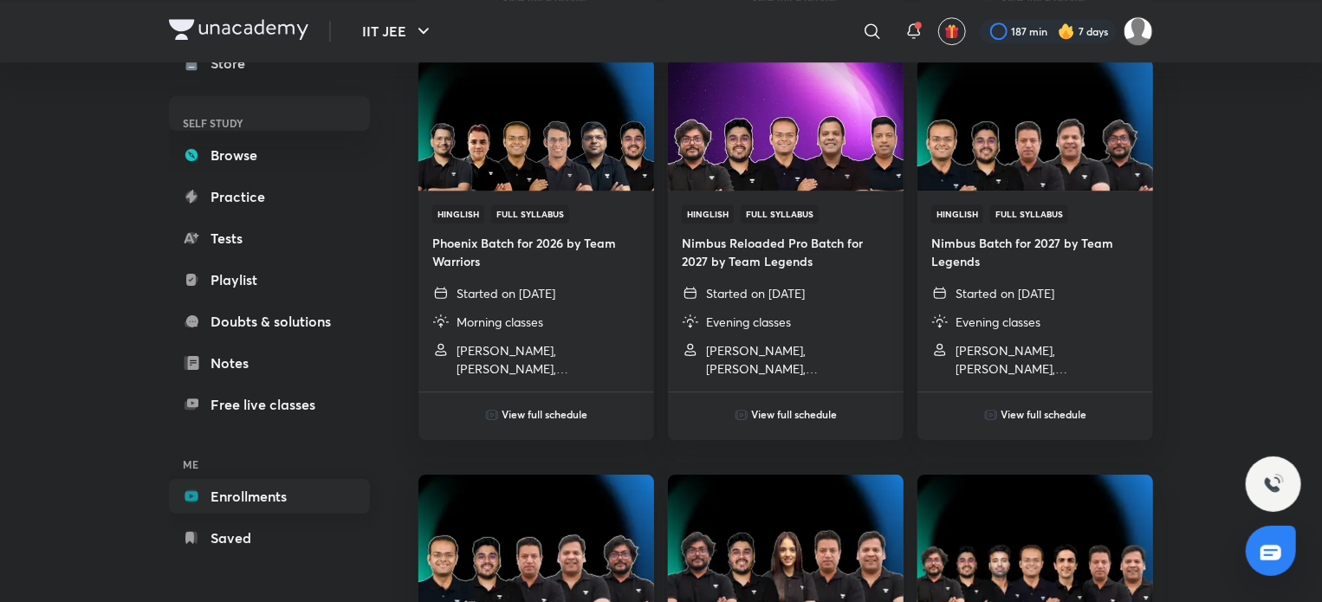
scroll to position [94, 0]
click at [249, 488] on link "Enrollments" at bounding box center [269, 495] width 201 height 35
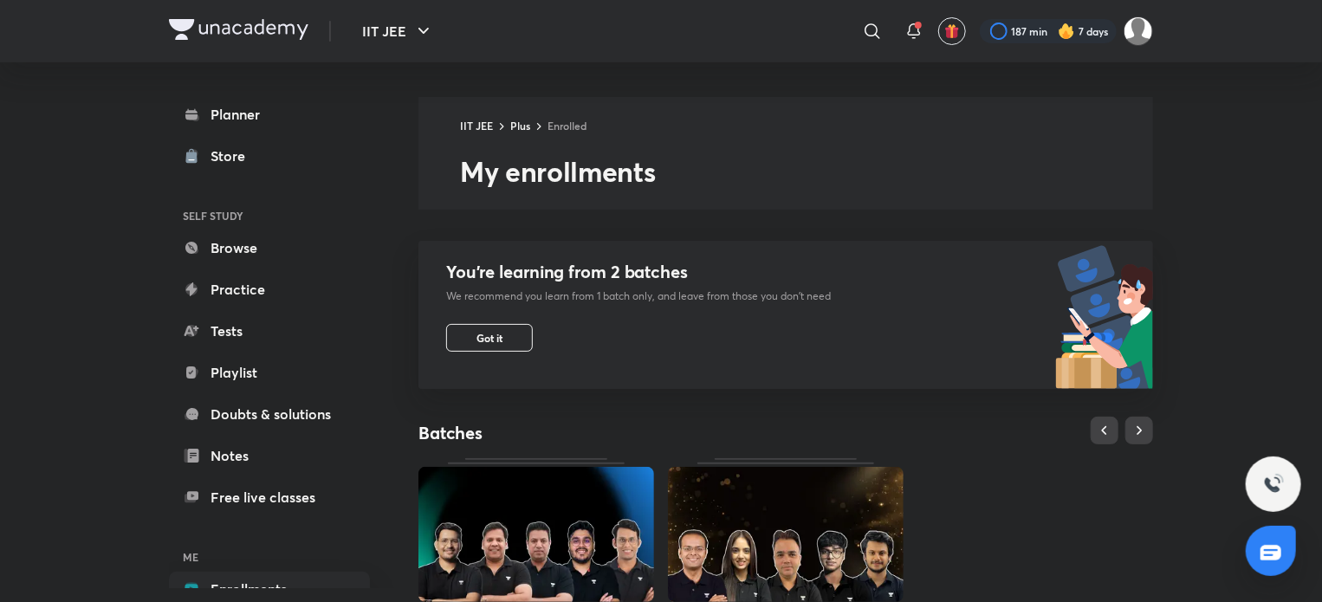
scroll to position [260, 0]
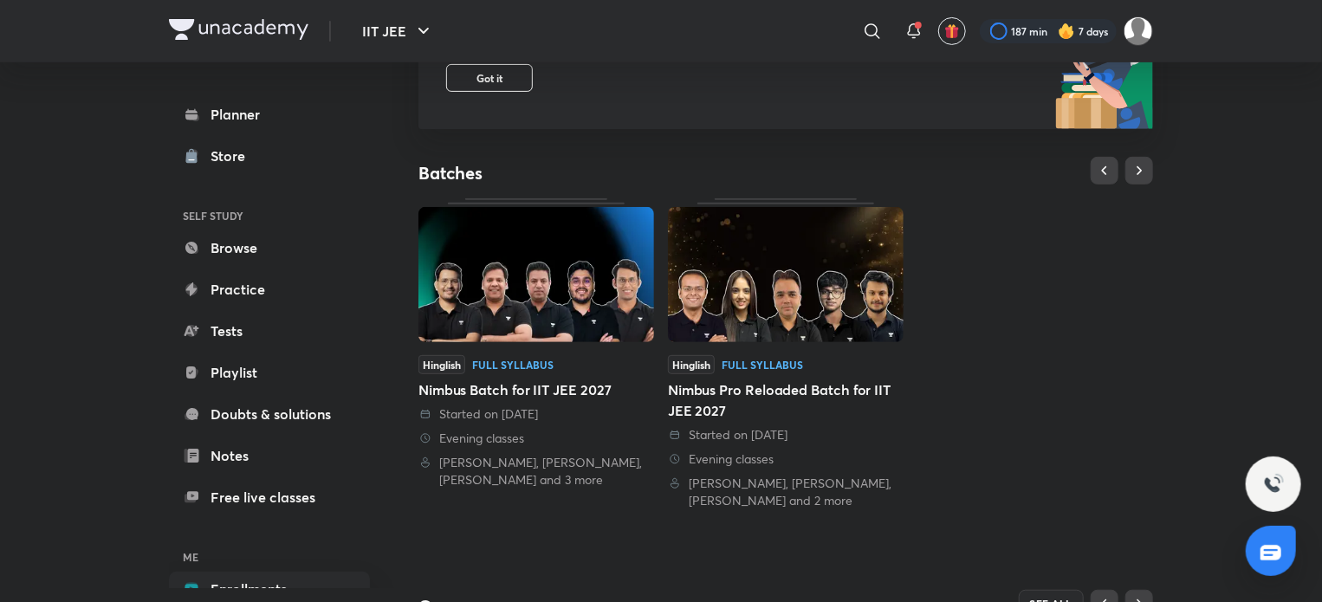
click at [521, 450] on div "Started on 1 Apr 2025 Evening classes Brijesh Jindal, Prashant Jain, Piyush Mah…" at bounding box center [536, 446] width 236 height 83
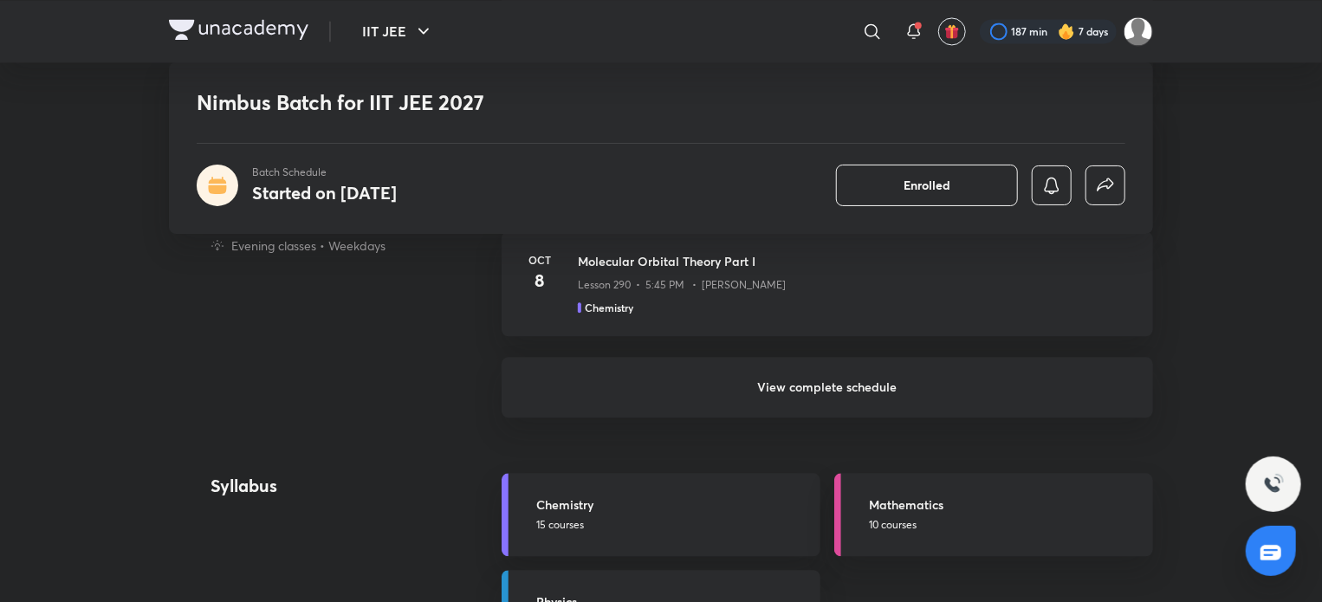
scroll to position [1905, 0]
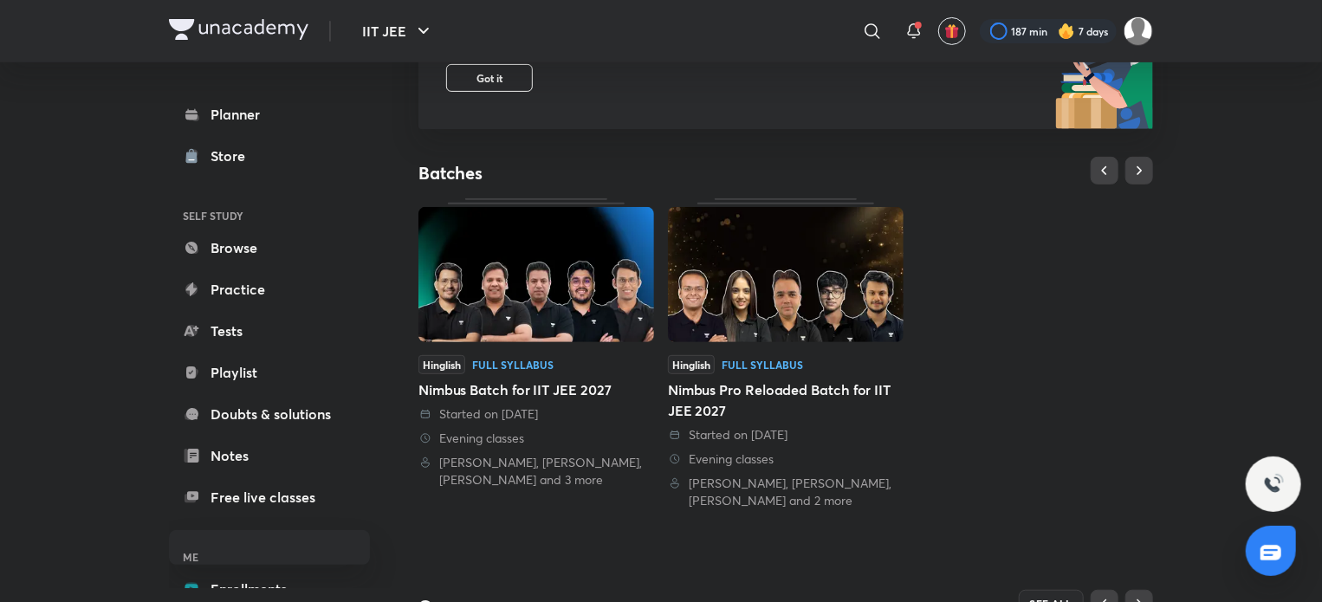
click at [295, 244] on link "Browse" at bounding box center [269, 247] width 201 height 35
